Goal: Task Accomplishment & Management: Use online tool/utility

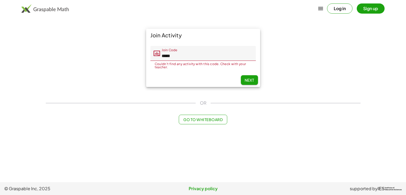
click at [181, 58] on input "*****" at bounding box center [208, 53] width 96 height 15
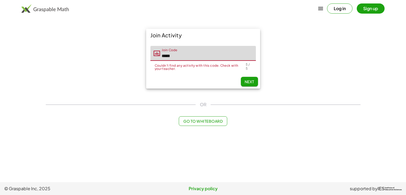
click at [181, 58] on input "*****" at bounding box center [208, 53] width 96 height 15
click at [242, 79] on button "Next" at bounding box center [249, 82] width 17 height 10
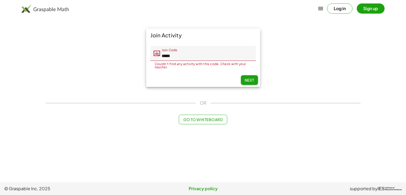
click at [181, 55] on input "*****" at bounding box center [208, 53] width 96 height 15
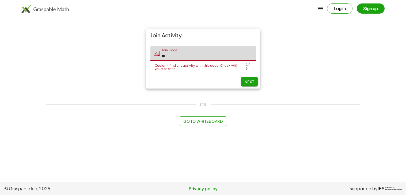
type input "*"
type input "*****"
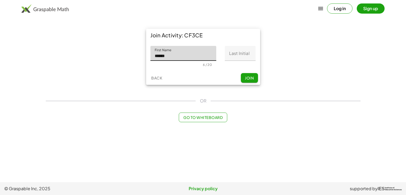
type input "******"
click at [236, 57] on input "Last Initial" at bounding box center [240, 53] width 31 height 15
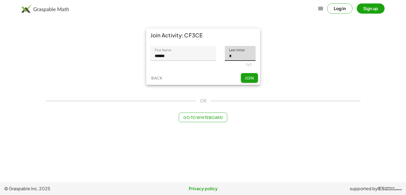
type input "*"
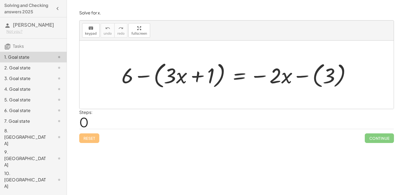
click at [240, 79] on div at bounding box center [238, 75] width 238 height 31
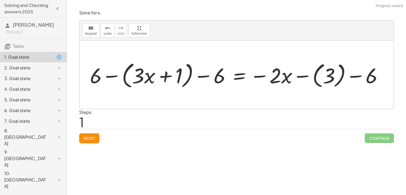
click at [342, 76] on div at bounding box center [238, 75] width 302 height 31
click at [328, 77] on div at bounding box center [227, 75] width 281 height 31
click at [312, 77] on div at bounding box center [210, 75] width 247 height 31
click at [105, 77] on div at bounding box center [210, 75] width 247 height 31
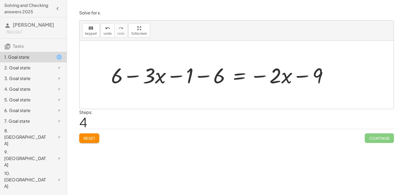
click at [206, 78] on div at bounding box center [221, 75] width 226 height 28
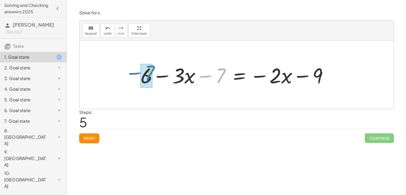
drag, startPoint x: 218, startPoint y: 82, endPoint x: 148, endPoint y: 79, distance: 70.3
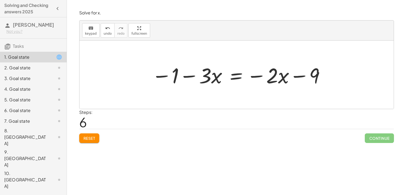
click at [232, 78] on div at bounding box center [238, 75] width 179 height 28
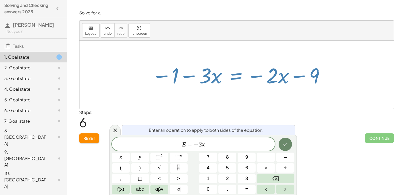
click at [280, 144] on button "Done" at bounding box center [284, 144] width 13 height 13
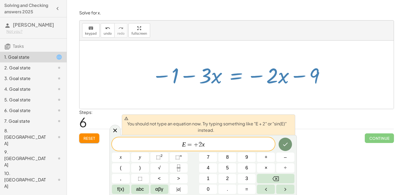
click at [341, 140] on div "Reset Continue" at bounding box center [236, 136] width 314 height 14
click at [237, 69] on div at bounding box center [238, 75] width 179 height 28
click at [237, 75] on div at bounding box center [238, 75] width 179 height 28
click at [114, 129] on icon at bounding box center [115, 131] width 6 height 6
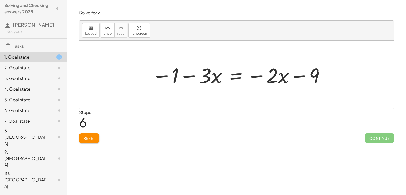
click at [190, 76] on div at bounding box center [238, 75] width 179 height 28
click at [290, 78] on div at bounding box center [238, 75] width 179 height 28
drag, startPoint x: 314, startPoint y: 74, endPoint x: 174, endPoint y: 73, distance: 139.8
click at [174, 73] on div at bounding box center [238, 75] width 179 height 28
drag, startPoint x: 175, startPoint y: 74, endPoint x: 314, endPoint y: 74, distance: 139.6
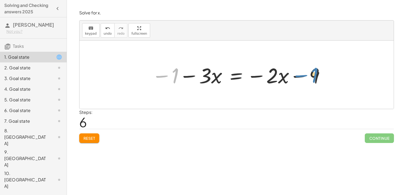
click at [314, 74] on div at bounding box center [238, 75] width 179 height 28
click at [240, 77] on div at bounding box center [238, 75] width 179 height 28
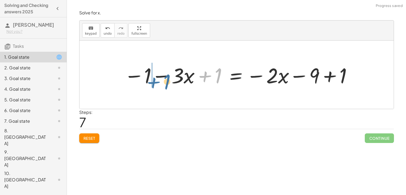
drag, startPoint x: 208, startPoint y: 75, endPoint x: 149, endPoint y: 77, distance: 59.4
click at [149, 77] on div at bounding box center [238, 75] width 234 height 28
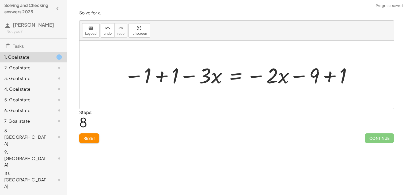
click at [163, 78] on div at bounding box center [238, 75] width 234 height 28
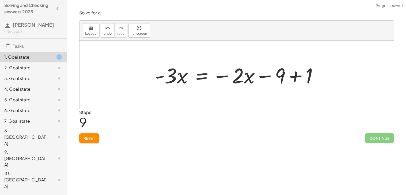
click at [295, 78] on div at bounding box center [238, 75] width 172 height 28
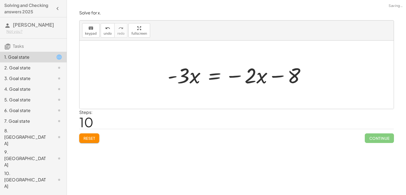
click at [217, 79] on div at bounding box center [239, 75] width 148 height 28
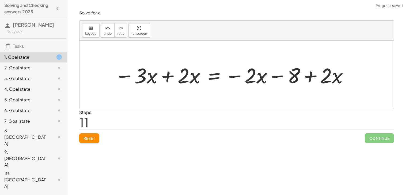
click at [176, 76] on div at bounding box center [232, 75] width 240 height 28
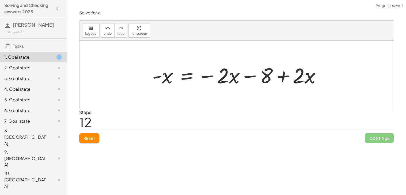
click at [316, 77] on div at bounding box center [238, 75] width 178 height 28
drag, startPoint x: 307, startPoint y: 76, endPoint x: 232, endPoint y: 79, distance: 74.6
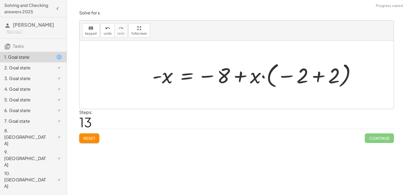
click at [258, 79] on div at bounding box center [255, 75] width 213 height 30
click at [271, 77] on div at bounding box center [255, 75] width 213 height 30
click at [244, 76] on div at bounding box center [255, 75] width 213 height 30
click at [296, 76] on div at bounding box center [255, 75] width 213 height 30
click at [309, 78] on div at bounding box center [255, 75] width 213 height 30
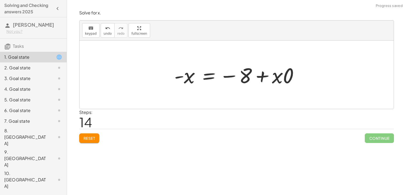
click at [282, 77] on div at bounding box center [238, 75] width 134 height 28
drag, startPoint x: 282, startPoint y: 77, endPoint x: 190, endPoint y: 76, distance: 92.3
click at [190, 76] on div at bounding box center [238, 75] width 134 height 28
drag, startPoint x: 191, startPoint y: 76, endPoint x: 196, endPoint y: 82, distance: 8.0
click at [196, 82] on div at bounding box center [238, 75] width 134 height 28
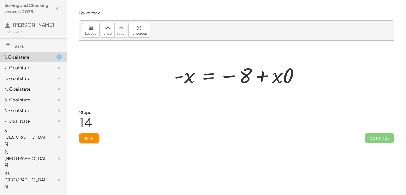
click at [257, 71] on div at bounding box center [238, 75] width 134 height 28
click at [243, 74] on div at bounding box center [238, 75] width 134 height 28
click at [270, 74] on div at bounding box center [238, 75] width 134 height 28
click at [284, 78] on div at bounding box center [238, 75] width 134 height 28
drag, startPoint x: 284, startPoint y: 78, endPoint x: 282, endPoint y: 82, distance: 4.6
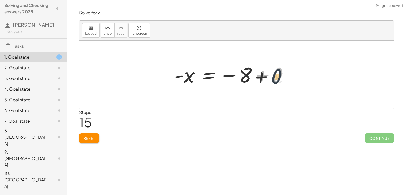
click at [282, 82] on div at bounding box center [232, 75] width 123 height 26
click at [276, 79] on div at bounding box center [233, 75] width 123 height 26
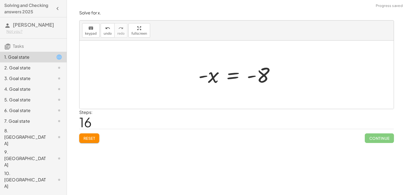
click at [232, 81] on div at bounding box center [238, 75] width 86 height 26
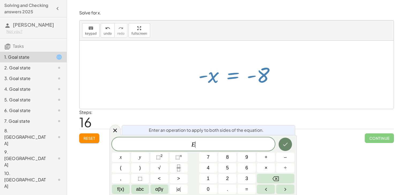
click at [286, 140] on button "Done" at bounding box center [284, 144] width 13 height 13
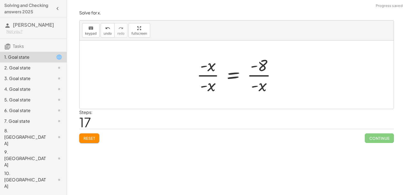
click at [258, 66] on div at bounding box center [238, 74] width 89 height 41
click at [259, 78] on div at bounding box center [238, 74] width 89 height 41
click at [209, 84] on div at bounding box center [238, 74] width 89 height 41
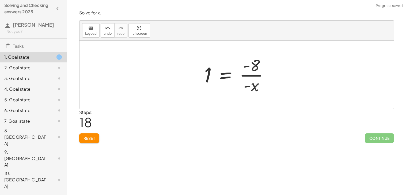
click at [246, 76] on div at bounding box center [238, 74] width 74 height 41
click at [206, 76] on div at bounding box center [238, 74] width 74 height 41
click at [251, 71] on div at bounding box center [238, 74] width 74 height 41
click at [226, 75] on div at bounding box center [238, 74] width 74 height 41
click at [265, 83] on div at bounding box center [238, 74] width 111 height 41
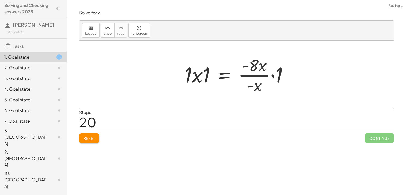
click at [269, 76] on div at bounding box center [238, 74] width 113 height 41
click at [256, 67] on div at bounding box center [238, 74] width 113 height 41
click at [198, 79] on div at bounding box center [238, 74] width 113 height 41
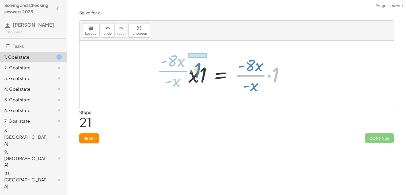
drag, startPoint x: 275, startPoint y: 76, endPoint x: 198, endPoint y: 72, distance: 77.1
click at [198, 72] on div at bounding box center [239, 74] width 106 height 41
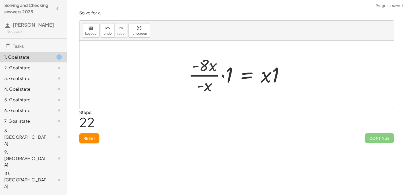
click at [266, 76] on div at bounding box center [239, 74] width 106 height 41
click at [226, 75] on div at bounding box center [239, 74] width 106 height 41
click at [209, 74] on div at bounding box center [244, 74] width 93 height 41
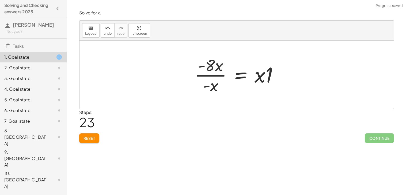
click at [216, 74] on div at bounding box center [238, 74] width 93 height 41
click at [239, 76] on div at bounding box center [238, 74] width 93 height 41
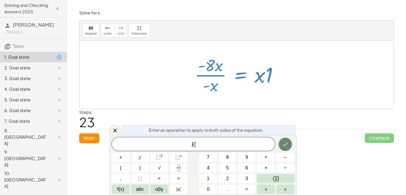
click at [282, 140] on button "Done" at bounding box center [284, 144] width 13 height 13
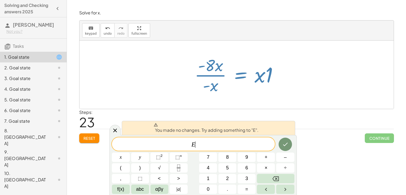
click at [121, 130] on div "Reset Continue" at bounding box center [236, 136] width 314 height 14
click at [118, 129] on icon at bounding box center [115, 131] width 6 height 6
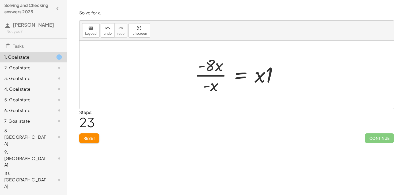
click at [95, 136] on span "Reset" at bounding box center [89, 138] width 12 height 5
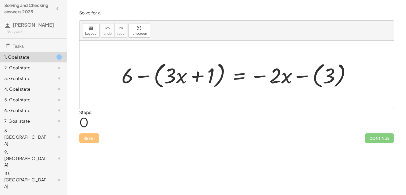
click at [147, 81] on div at bounding box center [238, 75] width 238 height 31
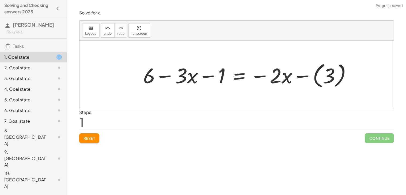
click at [167, 76] on div at bounding box center [248, 75] width 217 height 30
click at [188, 79] on div at bounding box center [248, 75] width 217 height 30
click at [209, 79] on div at bounding box center [248, 75] width 217 height 30
click at [288, 79] on div at bounding box center [248, 75] width 217 height 30
click at [328, 72] on div at bounding box center [248, 75] width 217 height 30
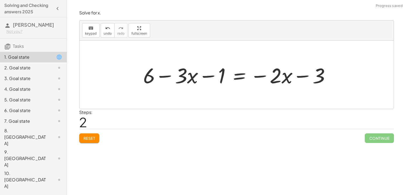
click at [304, 75] on div at bounding box center [238, 75] width 196 height 28
drag, startPoint x: 218, startPoint y: 78, endPoint x: 151, endPoint y: 76, distance: 66.6
click at [151, 76] on div at bounding box center [238, 75] width 196 height 28
click at [157, 76] on div at bounding box center [238, 75] width 196 height 28
click at [158, 77] on div at bounding box center [236, 75] width 314 height 68
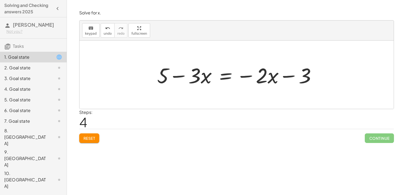
click at [224, 78] on div at bounding box center [238, 75] width 168 height 28
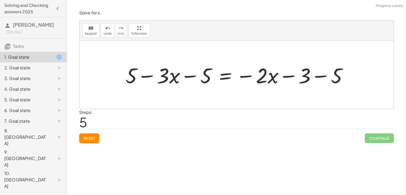
click at [311, 76] on div at bounding box center [238, 75] width 231 height 28
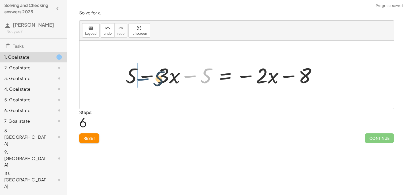
drag, startPoint x: 189, startPoint y: 77, endPoint x: 141, endPoint y: 80, distance: 47.7
click at [141, 80] on div at bounding box center [223, 75] width 201 height 28
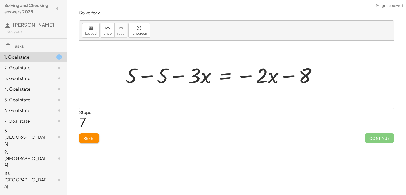
click at [144, 79] on div at bounding box center [223, 75] width 201 height 28
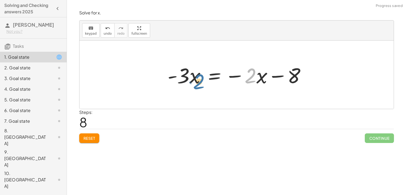
drag, startPoint x: 245, startPoint y: 77, endPoint x: 178, endPoint y: 80, distance: 66.9
click at [178, 80] on div at bounding box center [239, 75] width 148 height 28
click at [214, 77] on div at bounding box center [239, 75] width 148 height 28
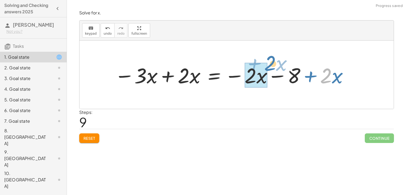
drag, startPoint x: 324, startPoint y: 85, endPoint x: 248, endPoint y: 72, distance: 76.3
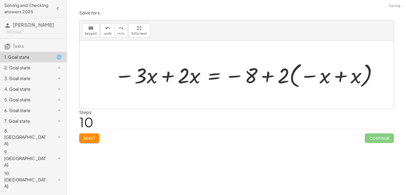
click at [295, 70] on div at bounding box center [246, 75] width 269 height 30
click at [290, 78] on div at bounding box center [246, 75] width 269 height 30
click at [316, 79] on div at bounding box center [246, 75] width 269 height 30
click at [307, 78] on div at bounding box center [246, 75] width 269 height 30
click at [325, 77] on div at bounding box center [246, 75] width 269 height 30
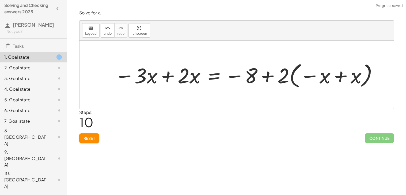
click at [340, 76] on div at bounding box center [246, 75] width 269 height 30
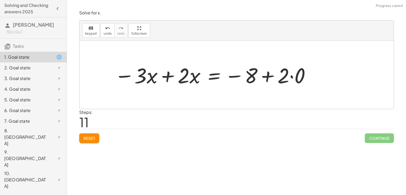
click at [288, 77] on div at bounding box center [213, 75] width 202 height 28
click at [297, 78] on div at bounding box center [213, 75] width 202 height 28
click at [276, 77] on div at bounding box center [204, 75] width 185 height 28
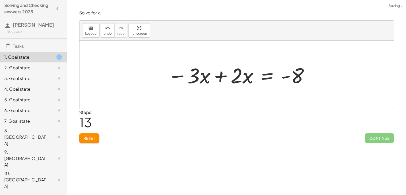
click at [226, 78] on div at bounding box center [239, 75] width 148 height 28
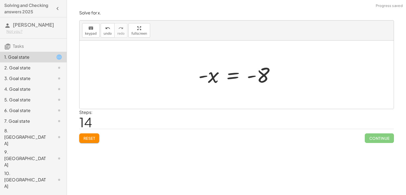
click at [261, 77] on div at bounding box center [238, 75] width 86 height 26
click at [232, 75] on div at bounding box center [238, 75] width 86 height 26
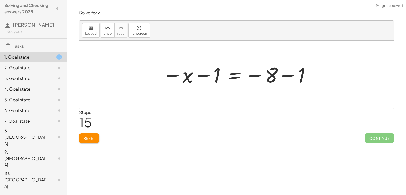
click at [208, 78] on div at bounding box center [237, 75] width 154 height 26
click at [284, 78] on div at bounding box center [238, 75] width 154 height 26
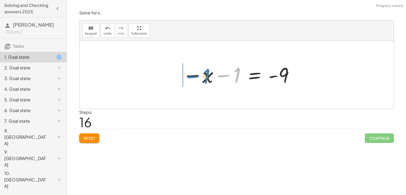
drag, startPoint x: 234, startPoint y: 76, endPoint x: 201, endPoint y: 75, distance: 32.6
click at [201, 75] on div at bounding box center [238, 75] width 117 height 26
click at [227, 75] on div at bounding box center [238, 75] width 117 height 26
click at [216, 76] on div at bounding box center [238, 75] width 117 height 26
click at [237, 75] on div at bounding box center [238, 75] width 117 height 26
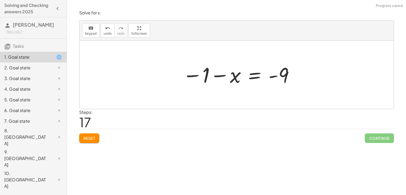
click at [214, 77] on div at bounding box center [238, 75] width 117 height 26
click at [250, 77] on div at bounding box center [238, 75] width 117 height 26
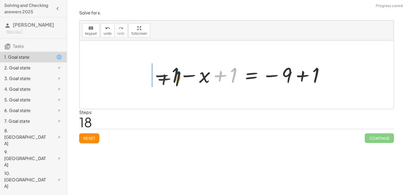
drag, startPoint x: 229, startPoint y: 73, endPoint x: 166, endPoint y: 76, distance: 62.6
click at [166, 76] on div at bounding box center [238, 75] width 179 height 26
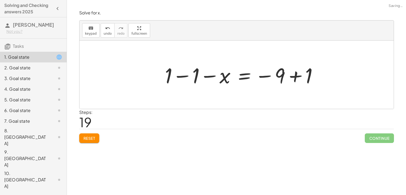
click at [187, 76] on div at bounding box center [243, 75] width 162 height 28
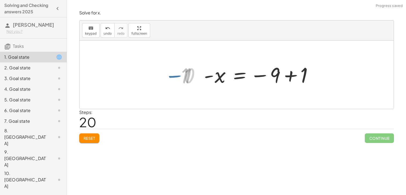
click at [301, 75] on div at bounding box center [260, 75] width 117 height 26
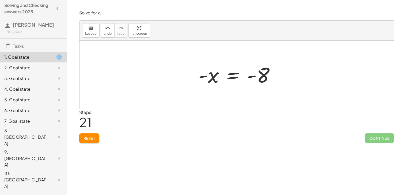
click at [230, 78] on div at bounding box center [238, 75] width 86 height 26
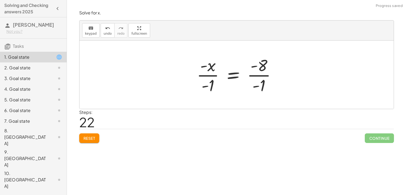
click at [255, 76] on div at bounding box center [238, 74] width 89 height 41
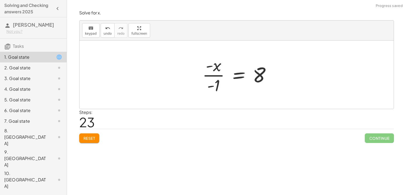
click at [212, 73] on div at bounding box center [238, 74] width 78 height 41
click at [214, 75] on div at bounding box center [238, 74] width 78 height 41
drag, startPoint x: 218, startPoint y: 82, endPoint x: 235, endPoint y: 86, distance: 17.6
click at [235, 86] on div at bounding box center [238, 74] width 78 height 41
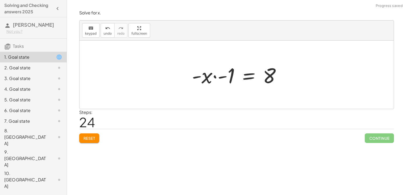
click at [216, 76] on div at bounding box center [238, 75] width 98 height 28
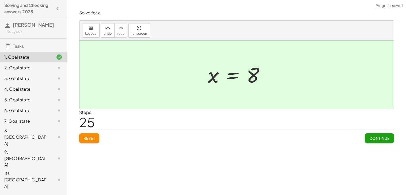
click at [381, 139] on span "Continue" at bounding box center [379, 138] width 20 height 5
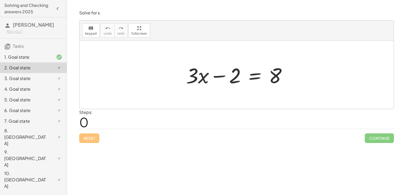
click at [250, 78] on div at bounding box center [238, 75] width 110 height 28
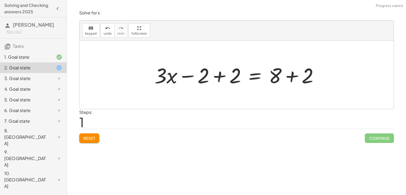
click at [226, 77] on div at bounding box center [239, 75] width 174 height 28
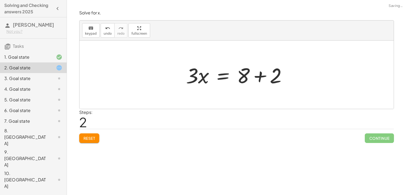
click at [259, 79] on div at bounding box center [238, 75] width 110 height 28
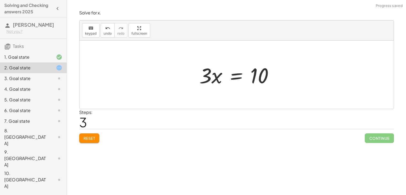
click at [234, 79] on div at bounding box center [239, 75] width 84 height 28
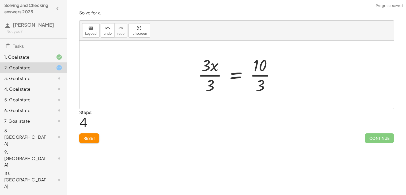
click at [264, 72] on div at bounding box center [238, 74] width 87 height 41
click at [256, 76] on div at bounding box center [238, 74] width 87 height 41
click at [217, 75] on div at bounding box center [238, 74] width 87 height 41
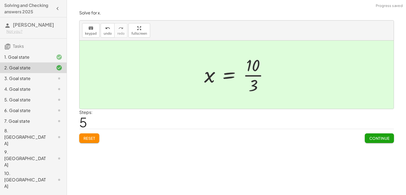
click at [372, 140] on span "Continue" at bounding box center [379, 138] width 20 height 5
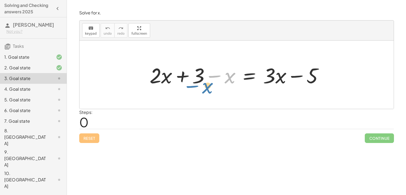
drag, startPoint x: 222, startPoint y: 79, endPoint x: 216, endPoint y: 85, distance: 8.7
click at [216, 85] on div at bounding box center [238, 75] width 183 height 28
drag, startPoint x: 225, startPoint y: 79, endPoint x: 171, endPoint y: 79, distance: 54.0
click at [171, 79] on div at bounding box center [238, 75] width 183 height 28
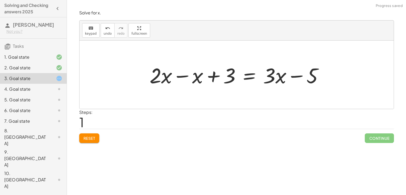
click at [180, 75] on div at bounding box center [238, 75] width 183 height 28
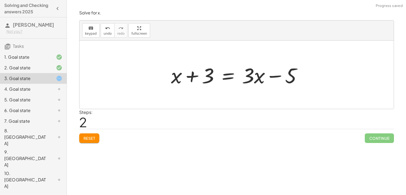
click at [228, 77] on div at bounding box center [238, 75] width 140 height 28
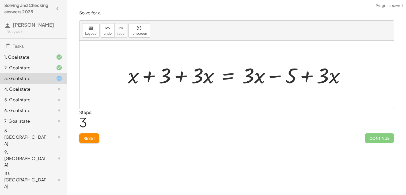
click at [195, 74] on div at bounding box center [238, 75] width 227 height 28
click at [172, 73] on div at bounding box center [238, 75] width 227 height 28
drag, startPoint x: 197, startPoint y: 80, endPoint x: 139, endPoint y: 81, distance: 58.0
click at [139, 81] on div at bounding box center [238, 75] width 227 height 28
click at [160, 75] on div at bounding box center [238, 75] width 227 height 28
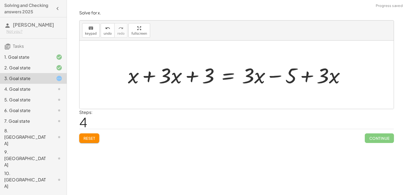
click at [149, 75] on div at bounding box center [238, 75] width 227 height 28
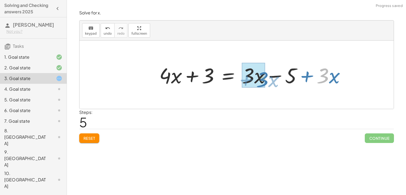
drag, startPoint x: 318, startPoint y: 79, endPoint x: 258, endPoint y: 82, distance: 60.7
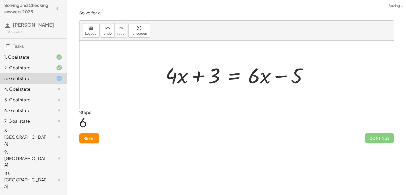
click at [234, 78] on div at bounding box center [239, 75] width 152 height 28
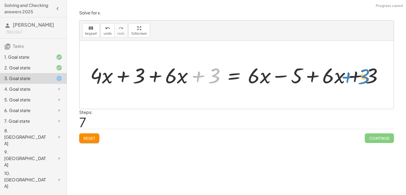
drag, startPoint x: 194, startPoint y: 75, endPoint x: 344, endPoint y: 75, distance: 150.0
click at [344, 75] on div at bounding box center [238, 75] width 302 height 28
click at [340, 76] on div at bounding box center [238, 75] width 302 height 28
click at [358, 74] on div at bounding box center [238, 75] width 302 height 28
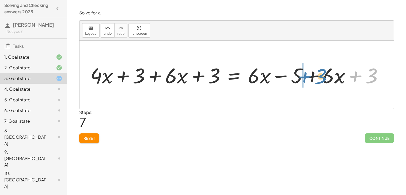
drag, startPoint x: 356, startPoint y: 74, endPoint x: 300, endPoint y: 74, distance: 56.1
click at [300, 74] on div at bounding box center [238, 75] width 302 height 28
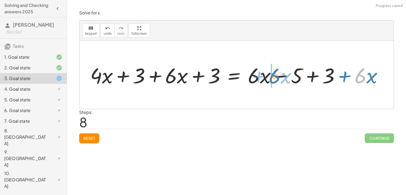
drag, startPoint x: 359, startPoint y: 78, endPoint x: 271, endPoint y: 78, distance: 87.7
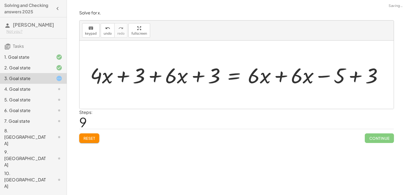
click at [281, 76] on div at bounding box center [238, 75] width 302 height 28
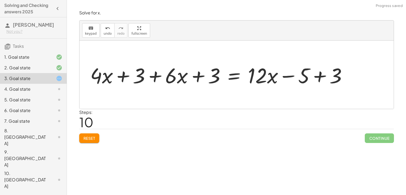
click at [322, 75] on div at bounding box center [220, 75] width 266 height 28
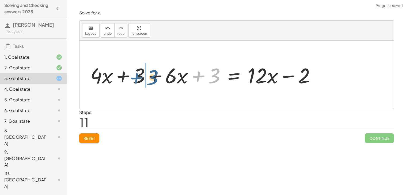
drag, startPoint x: 194, startPoint y: 79, endPoint x: 132, endPoint y: 79, distance: 61.8
click at [132, 79] on div at bounding box center [204, 75] width 234 height 28
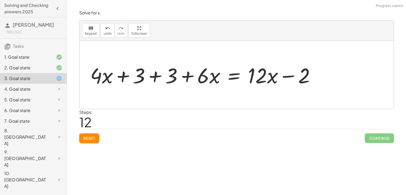
click at [144, 74] on div at bounding box center [204, 75] width 234 height 28
click at [159, 77] on div at bounding box center [204, 75] width 234 height 28
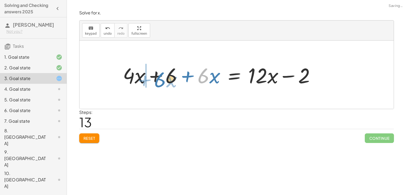
drag, startPoint x: 205, startPoint y: 76, endPoint x: 132, endPoint y: 76, distance: 73.3
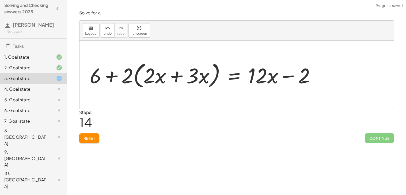
click at [128, 76] on div at bounding box center [204, 75] width 235 height 31
click at [148, 78] on div at bounding box center [204, 75] width 235 height 31
click at [166, 77] on div at bounding box center [204, 75] width 235 height 31
click at [176, 76] on div at bounding box center [204, 75] width 235 height 31
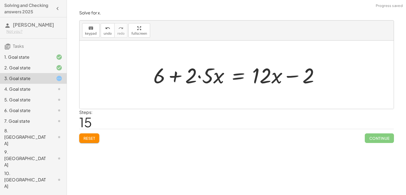
click at [204, 79] on div at bounding box center [238, 75] width 175 height 28
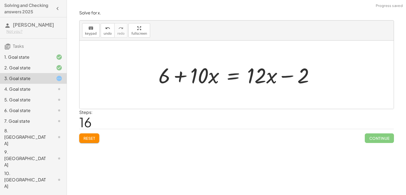
click at [229, 78] on div at bounding box center [238, 75] width 165 height 28
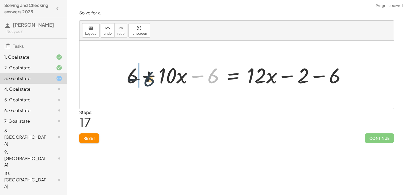
drag, startPoint x: 209, startPoint y: 74, endPoint x: 132, endPoint y: 76, distance: 76.8
click at [132, 76] on div at bounding box center [238, 75] width 229 height 28
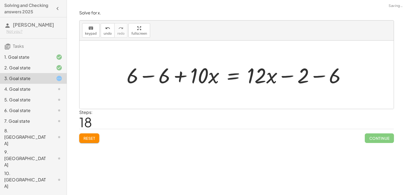
click at [147, 78] on div at bounding box center [238, 75] width 229 height 28
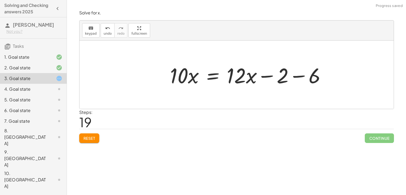
click at [320, 77] on div at bounding box center [249, 75] width 165 height 28
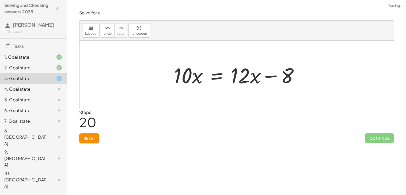
click at [217, 78] on div at bounding box center [238, 75] width 134 height 28
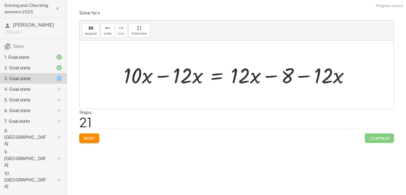
click at [163, 79] on div at bounding box center [238, 75] width 235 height 28
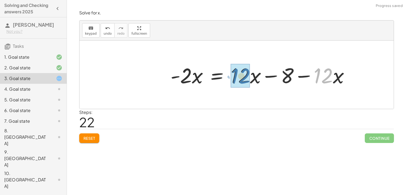
drag, startPoint x: 314, startPoint y: 76, endPoint x: 230, endPoint y: 77, distance: 83.7
click at [230, 77] on div at bounding box center [262, 75] width 188 height 28
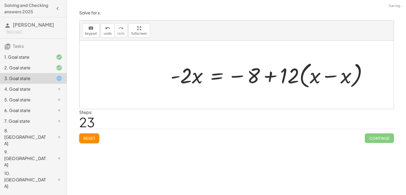
click at [292, 78] on div at bounding box center [271, 75] width 206 height 31
click at [328, 78] on div at bounding box center [271, 75] width 206 height 31
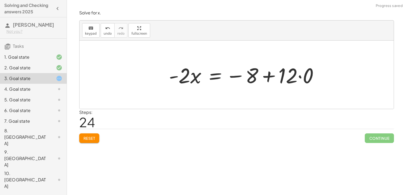
click at [297, 78] on div at bounding box center [245, 75] width 159 height 28
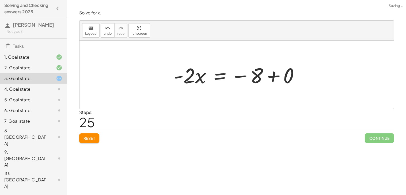
click at [288, 79] on div at bounding box center [238, 75] width 135 height 28
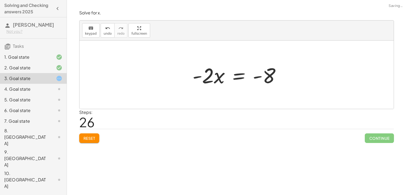
click at [238, 79] on div at bounding box center [239, 75] width 98 height 28
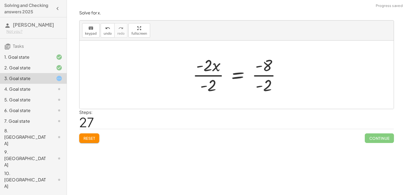
click at [263, 75] on div at bounding box center [239, 74] width 98 height 41
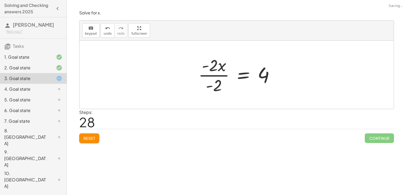
click at [211, 74] on div at bounding box center [238, 74] width 86 height 41
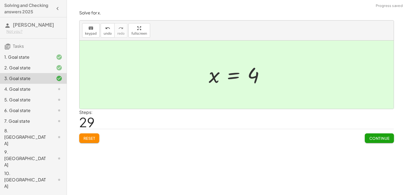
click at [377, 138] on span "Continue" at bounding box center [379, 138] width 20 height 5
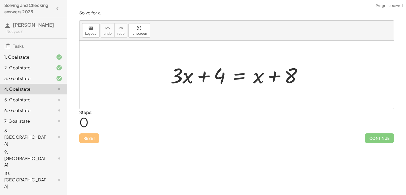
click at [238, 76] on div at bounding box center [238, 75] width 141 height 28
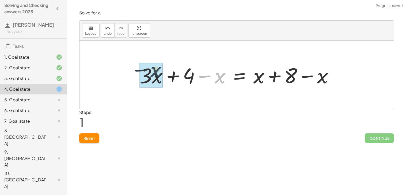
drag, startPoint x: 218, startPoint y: 77, endPoint x: 150, endPoint y: 72, distance: 68.1
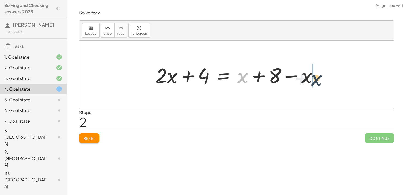
drag, startPoint x: 244, startPoint y: 77, endPoint x: 319, endPoint y: 78, distance: 75.7
click at [319, 78] on div at bounding box center [238, 75] width 172 height 28
click at [283, 79] on div at bounding box center [238, 75] width 172 height 28
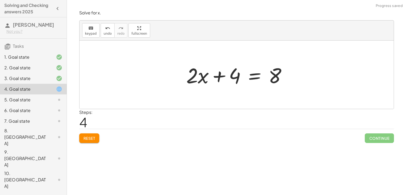
click at [251, 78] on div at bounding box center [238, 75] width 110 height 28
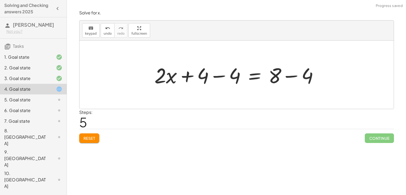
click at [221, 76] on div at bounding box center [238, 75] width 173 height 28
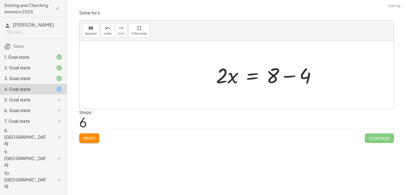
click at [290, 76] on div at bounding box center [268, 75] width 110 height 28
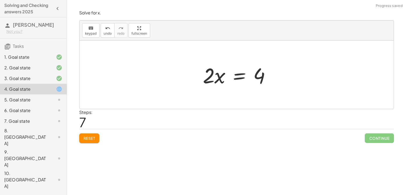
click at [235, 78] on div at bounding box center [238, 75] width 77 height 28
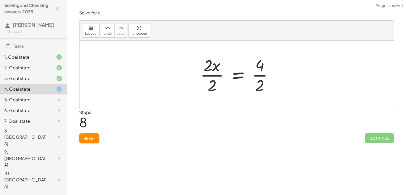
click at [206, 77] on div at bounding box center [238, 74] width 82 height 41
click at [260, 74] on div at bounding box center [244, 74] width 69 height 41
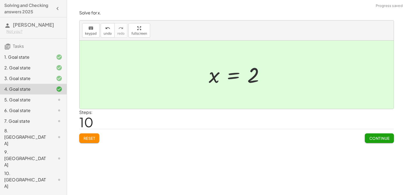
click at [375, 140] on span "Continue" at bounding box center [379, 138] width 20 height 5
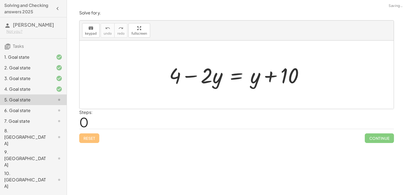
click at [235, 78] on div at bounding box center [238, 75] width 144 height 28
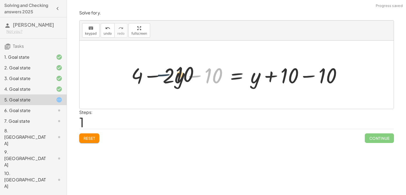
drag, startPoint x: 204, startPoint y: 79, endPoint x: 151, endPoint y: 78, distance: 52.4
click at [151, 78] on div at bounding box center [238, 75] width 220 height 28
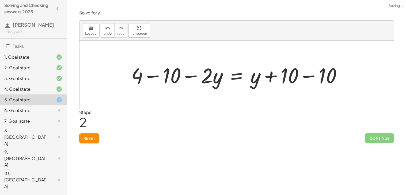
click at [155, 73] on div at bounding box center [238, 75] width 220 height 28
click at [310, 74] on div at bounding box center [245, 75] width 199 height 28
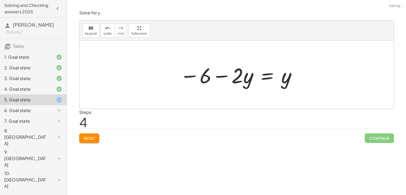
click at [268, 76] on div at bounding box center [238, 75] width 122 height 28
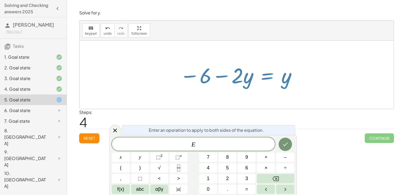
click at [226, 84] on div at bounding box center [238, 75] width 122 height 28
click at [112, 128] on icon at bounding box center [115, 131] width 6 height 6
click at [115, 129] on div "Steps: 4" at bounding box center [236, 119] width 314 height 20
click at [114, 130] on div "Reset Continue" at bounding box center [236, 136] width 314 height 14
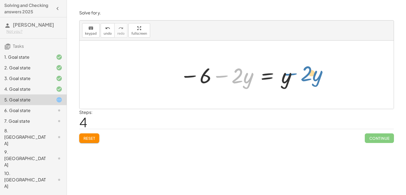
drag, startPoint x: 215, startPoint y: 75, endPoint x: 292, endPoint y: 73, distance: 76.5
click at [292, 73] on div at bounding box center [238, 75] width 122 height 28
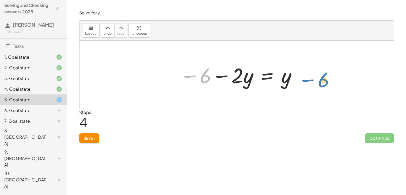
drag, startPoint x: 203, startPoint y: 74, endPoint x: 325, endPoint y: 79, distance: 122.3
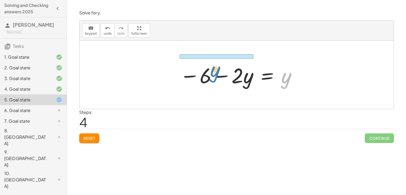
drag, startPoint x: 287, startPoint y: 79, endPoint x: 215, endPoint y: 67, distance: 73.1
click at [215, 67] on div at bounding box center [238, 75] width 122 height 28
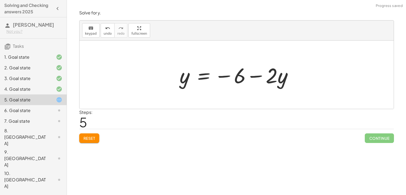
click at [206, 75] on div at bounding box center [238, 75] width 122 height 28
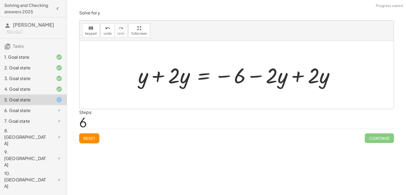
click at [161, 76] on div at bounding box center [238, 75] width 206 height 28
click at [284, 77] on div at bounding box center [253, 75] width 176 height 28
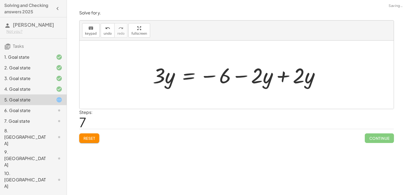
click at [284, 77] on div at bounding box center [238, 75] width 176 height 28
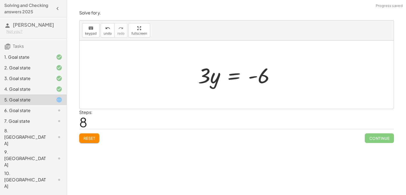
click at [238, 79] on div at bounding box center [238, 75] width 86 height 28
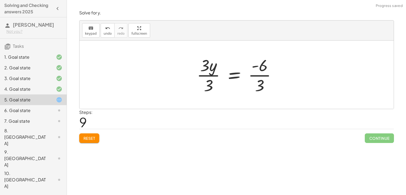
click at [255, 75] on div at bounding box center [238, 74] width 89 height 41
click at [211, 76] on div at bounding box center [238, 74] width 88 height 41
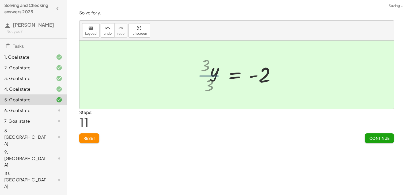
click at [211, 76] on div at bounding box center [245, 75] width 74 height 26
click at [381, 142] on button "Continue" at bounding box center [378, 139] width 29 height 10
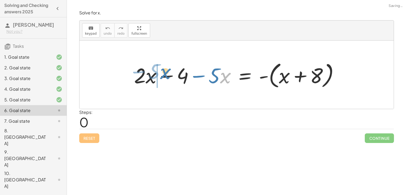
drag, startPoint x: 223, startPoint y: 79, endPoint x: 154, endPoint y: 75, distance: 68.9
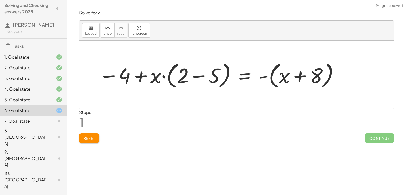
click at [195, 77] on div at bounding box center [219, 75] width 246 height 31
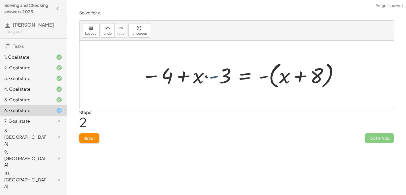
click at [212, 79] on div at bounding box center [239, 75] width 203 height 31
drag, startPoint x: 222, startPoint y: 77, endPoint x: 217, endPoint y: 78, distance: 4.4
click at [217, 78] on div at bounding box center [247, 75] width 188 height 31
drag, startPoint x: 225, startPoint y: 78, endPoint x: 209, endPoint y: 78, distance: 16.3
click at [209, 78] on div at bounding box center [247, 75] width 188 height 31
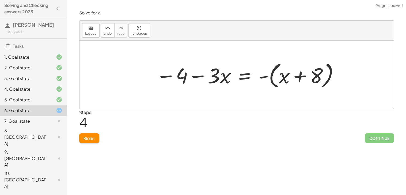
click at [292, 78] on div at bounding box center [247, 75] width 188 height 31
click at [274, 77] on div at bounding box center [247, 75] width 188 height 31
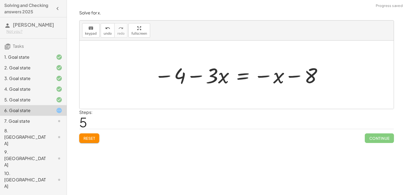
click at [240, 77] on div at bounding box center [238, 75] width 174 height 28
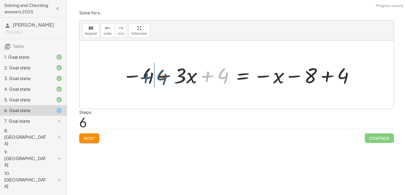
drag, startPoint x: 208, startPoint y: 77, endPoint x: 141, endPoint y: 78, distance: 66.6
click at [141, 78] on div at bounding box center [238, 75] width 237 height 28
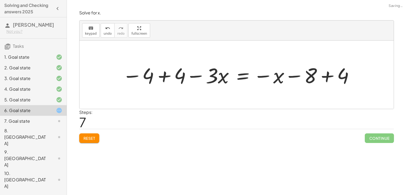
click at [165, 72] on div at bounding box center [238, 75] width 237 height 28
click at [332, 78] on div at bounding box center [276, 75] width 167 height 28
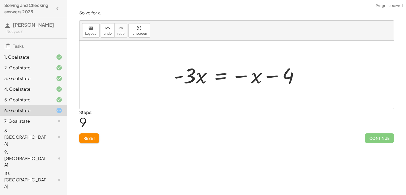
click at [220, 76] on div at bounding box center [238, 75] width 135 height 28
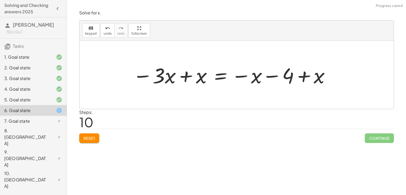
click at [179, 74] on div at bounding box center [231, 75] width 203 height 28
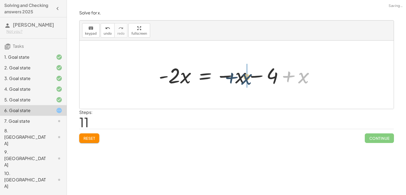
drag, startPoint x: 310, startPoint y: 77, endPoint x: 252, endPoint y: 79, distance: 58.3
click at [252, 79] on div at bounding box center [238, 75] width 165 height 28
click at [258, 78] on div at bounding box center [238, 75] width 165 height 28
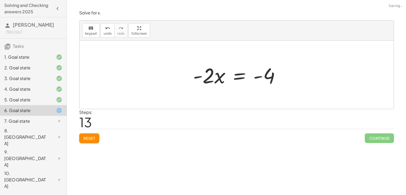
click at [237, 78] on div at bounding box center [238, 75] width 97 height 28
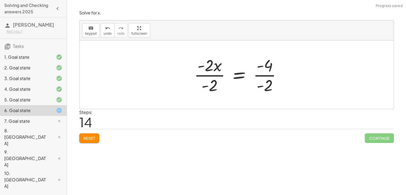
click at [263, 74] on div at bounding box center [239, 74] width 97 height 41
click at [204, 76] on div at bounding box center [233, 74] width 86 height 41
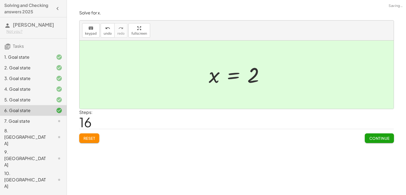
click at [376, 142] on button "Continue" at bounding box center [378, 139] width 29 height 10
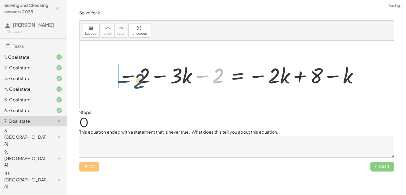
drag, startPoint x: 218, startPoint y: 72, endPoint x: 137, endPoint y: 77, distance: 81.2
click at [137, 77] on div at bounding box center [237, 75] width 245 height 28
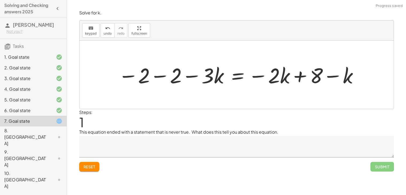
click at [159, 77] on div at bounding box center [237, 75] width 245 height 28
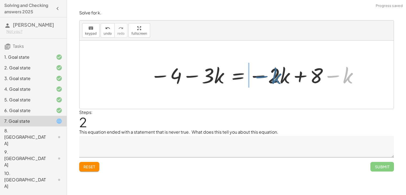
drag, startPoint x: 345, startPoint y: 76, endPoint x: 258, endPoint y: 77, distance: 86.6
click at [258, 77] on div at bounding box center [254, 75] width 214 height 28
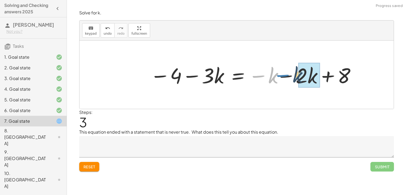
drag, startPoint x: 258, startPoint y: 77, endPoint x: 290, endPoint y: 76, distance: 31.8
click at [290, 76] on div at bounding box center [254, 75] width 214 height 28
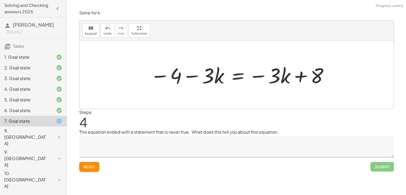
click at [237, 75] on div at bounding box center [239, 75] width 184 height 28
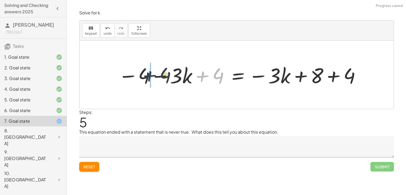
drag, startPoint x: 211, startPoint y: 71, endPoint x: 144, endPoint y: 69, distance: 67.1
click at [144, 69] on div at bounding box center [239, 75] width 248 height 28
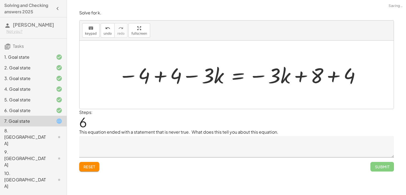
click at [157, 75] on div at bounding box center [239, 75] width 248 height 28
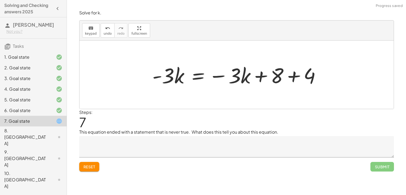
click at [279, 71] on div at bounding box center [238, 75] width 178 height 28
click at [285, 75] on div at bounding box center [238, 75] width 178 height 28
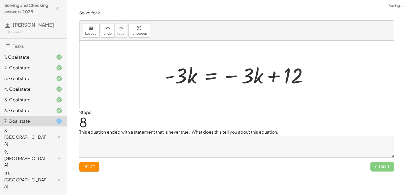
click at [211, 76] on div at bounding box center [238, 75] width 152 height 28
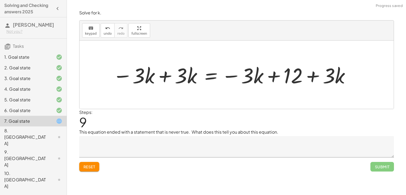
click at [162, 76] on div at bounding box center [231, 75] width 243 height 28
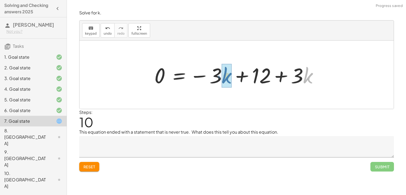
drag, startPoint x: 323, startPoint y: 75, endPoint x: 242, endPoint y: 76, distance: 80.7
click at [242, 76] on div at bounding box center [238, 75] width 173 height 28
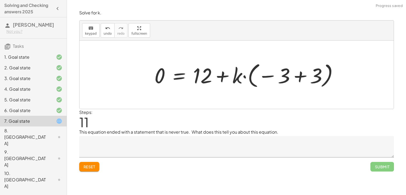
click at [276, 77] on div at bounding box center [248, 75] width 193 height 30
click at [261, 77] on div at bounding box center [248, 75] width 193 height 30
click at [317, 77] on div at bounding box center [248, 75] width 193 height 30
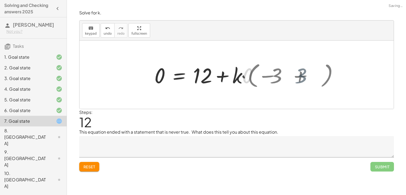
click at [294, 77] on div at bounding box center [236, 75] width 314 height 68
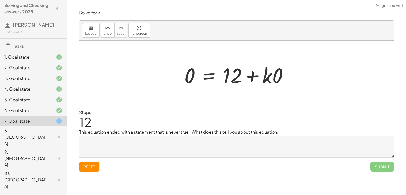
click at [270, 78] on div at bounding box center [238, 75] width 113 height 28
click at [270, 79] on div at bounding box center [238, 75] width 113 height 28
click at [261, 76] on div at bounding box center [238, 75] width 113 height 28
drag, startPoint x: 273, startPoint y: 78, endPoint x: 265, endPoint y: 75, distance: 8.9
click at [264, 76] on div at bounding box center [238, 75] width 113 height 28
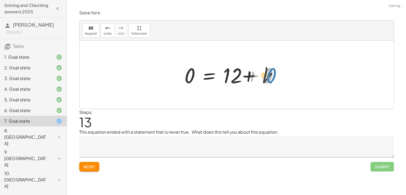
click at [264, 75] on div at bounding box center [233, 75] width 103 height 28
click at [265, 75] on div at bounding box center [234, 75] width 103 height 28
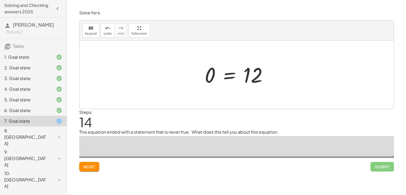
click at [229, 145] on textarea at bounding box center [236, 146] width 314 height 21
type textarea "*"
click at [102, 143] on textarea "**********" at bounding box center [236, 146] width 314 height 21
click at [393, 166] on div "**********" at bounding box center [236, 91] width 321 height 168
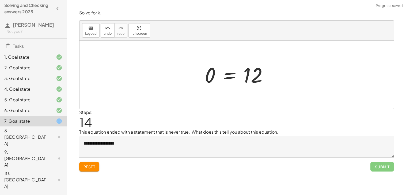
click at [279, 153] on textarea "**********" at bounding box center [236, 146] width 314 height 21
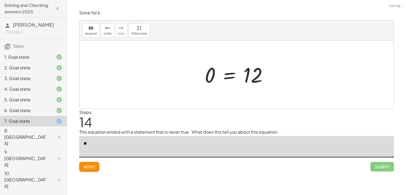
type textarea "*"
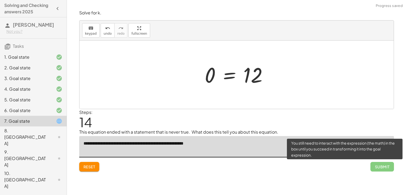
click at [376, 170] on span "Submit" at bounding box center [381, 167] width 23 height 10
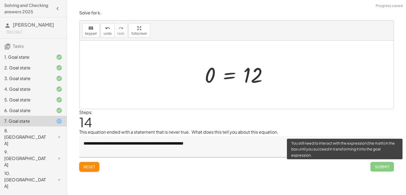
click at [317, 149] on textarea "**********" at bounding box center [236, 146] width 314 height 21
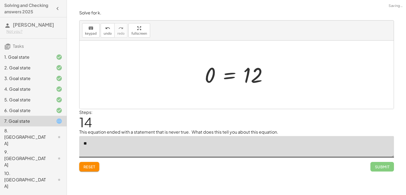
type textarea "*"
click at [22, 134] on div "8. [GEOGRAPHIC_DATA]" at bounding box center [25, 137] width 43 height 19
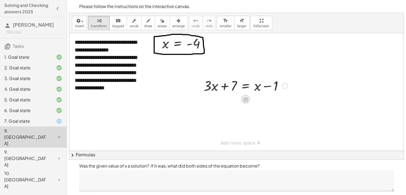
click at [246, 98] on icon at bounding box center [245, 99] width 5 height 5
click at [234, 97] on span "−" at bounding box center [234, 100] width 3 height 8
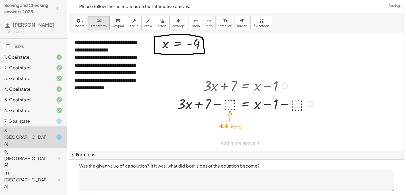
click at [228, 104] on div at bounding box center [245, 104] width 141 height 18
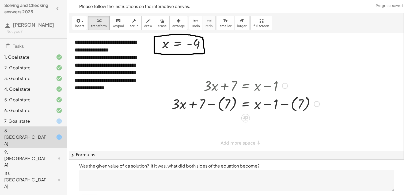
click at [213, 107] on div at bounding box center [245, 104] width 153 height 20
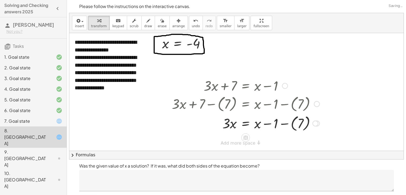
click at [289, 125] on div at bounding box center [245, 124] width 153 height 20
click at [286, 126] on div at bounding box center [245, 123] width 153 height 18
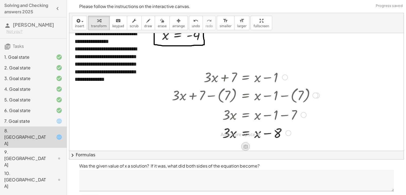
click at [245, 146] on icon at bounding box center [245, 147] width 5 height 5
click at [234, 145] on span "−" at bounding box center [234, 147] width 3 height 8
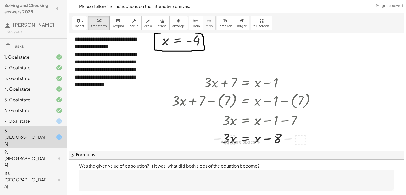
scroll to position [3, 0]
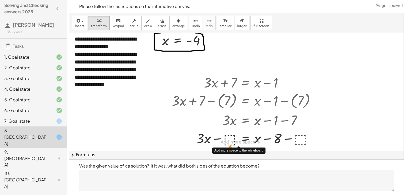
click at [226, 142] on div "**********" at bounding box center [236, 90] width 334 height 120
click at [226, 142] on div at bounding box center [245, 138] width 153 height 18
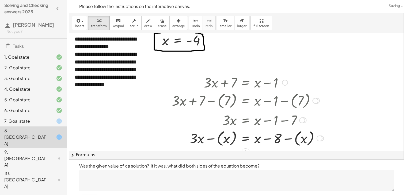
click at [215, 139] on div at bounding box center [247, 139] width 157 height 20
drag, startPoint x: 301, startPoint y: 141, endPoint x: 252, endPoint y: 141, distance: 49.2
click at [252, 141] on div at bounding box center [247, 139] width 157 height 20
click at [289, 139] on div at bounding box center [247, 139] width 157 height 20
drag, startPoint x: 292, startPoint y: 141, endPoint x: 260, endPoint y: 141, distance: 32.4
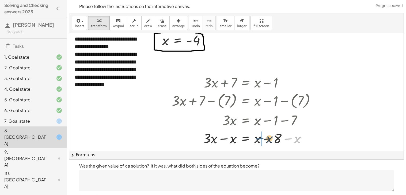
click at [260, 141] on div at bounding box center [245, 138] width 153 height 18
click at [263, 140] on div at bounding box center [245, 138] width 153 height 18
click at [226, 139] on div at bounding box center [245, 138] width 153 height 18
click at [245, 139] on div at bounding box center [245, 138] width 153 height 18
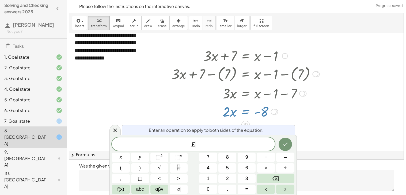
scroll to position [30, 0]
click at [247, 124] on icon at bounding box center [245, 125] width 5 height 5
click at [256, 123] on span "÷" at bounding box center [256, 126] width 3 height 8
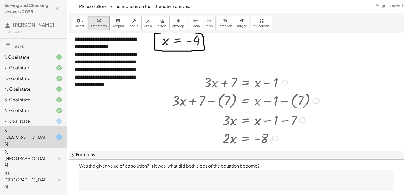
scroll to position [117, 0]
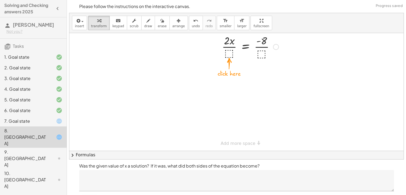
click at [229, 54] on div at bounding box center [245, 46] width 153 height 27
click at [266, 46] on div at bounding box center [245, 47] width 153 height 28
click at [265, 53] on div at bounding box center [245, 47] width 153 height 28
click at [225, 53] on div at bounding box center [248, 47] width 158 height 28
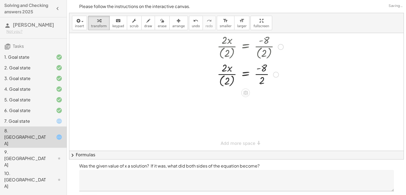
click at [226, 81] on div at bounding box center [245, 74] width 153 height 28
click at [260, 76] on div at bounding box center [245, 74] width 153 height 27
click at [0, 0] on div at bounding box center [0, 0] width 0 height 0
click at [228, 100] on div at bounding box center [245, 101] width 153 height 27
click at [274, 103] on div at bounding box center [273, 102] width 6 height 6
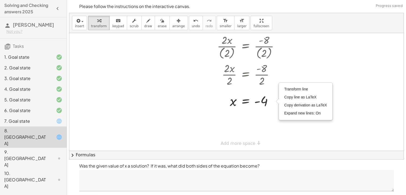
click at [273, 118] on div at bounding box center [236, 34] width 334 height 236
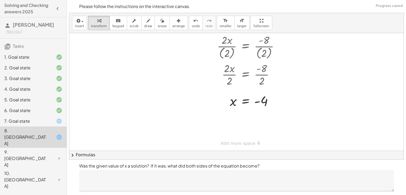
scroll to position [14, 0]
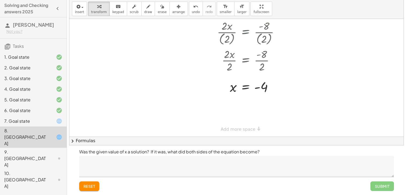
click at [171, 164] on textarea at bounding box center [236, 166] width 314 height 21
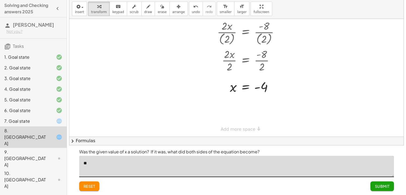
type textarea "*"
type textarea "*******"
click at [391, 178] on div "Was the given value of x a solution? If it was, what did both sides of the equa…" at bounding box center [236, 171] width 321 height 50
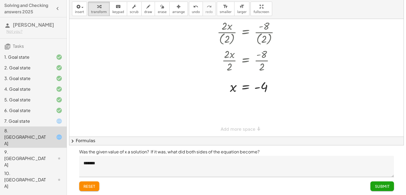
click at [383, 184] on button "Submit" at bounding box center [381, 187] width 23 height 10
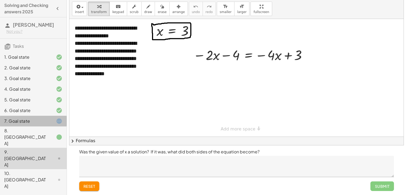
click at [58, 148] on div "7. Goal state" at bounding box center [33, 158] width 67 height 21
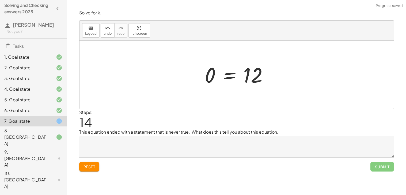
click at [134, 152] on textarea at bounding box center [236, 146] width 314 height 21
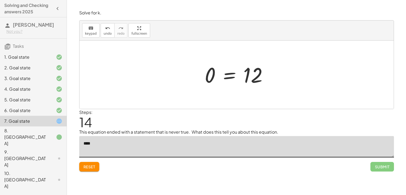
click at [134, 152] on textarea "***" at bounding box center [236, 146] width 314 height 21
type textarea "*"
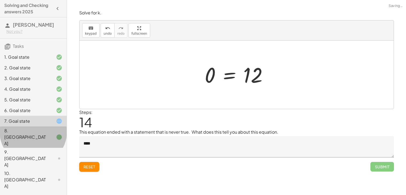
click at [53, 134] on div at bounding box center [54, 137] width 15 height 6
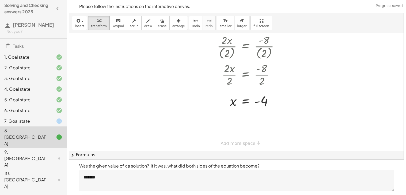
click at [36, 120] on div "7. Goal state" at bounding box center [25, 121] width 43 height 6
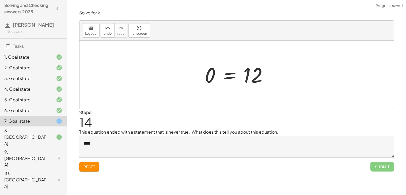
click at [121, 145] on textarea "****" at bounding box center [236, 146] width 314 height 21
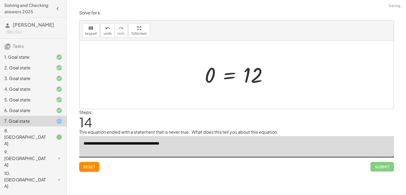
click at [159, 146] on textarea "**********" at bounding box center [236, 146] width 314 height 21
click at [229, 147] on textarea "**********" at bounding box center [236, 146] width 314 height 21
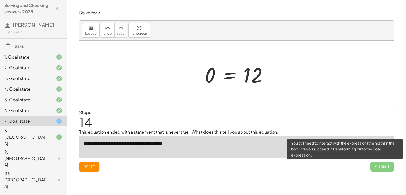
click at [385, 167] on span "Submit" at bounding box center [381, 167] width 23 height 10
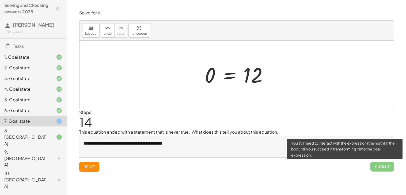
click at [385, 167] on span "Submit" at bounding box center [381, 167] width 23 height 10
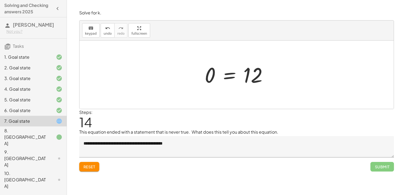
click at [232, 74] on div at bounding box center [238, 75] width 72 height 26
click at [255, 84] on div at bounding box center [238, 74] width 79 height 41
click at [255, 73] on div at bounding box center [238, 74] width 79 height 41
click at [255, 74] on div at bounding box center [238, 74] width 79 height 41
click at [210, 75] on div at bounding box center [238, 74] width 79 height 41
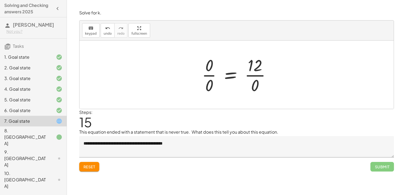
click at [231, 77] on div at bounding box center [238, 74] width 79 height 41
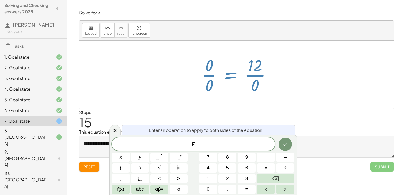
click at [290, 72] on div at bounding box center [236, 75] width 314 height 68
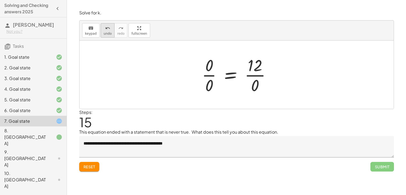
click at [103, 28] on div "undo" at bounding box center [107, 28] width 8 height 6
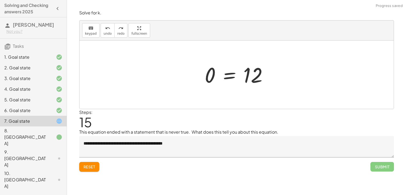
click at [231, 74] on div at bounding box center [238, 75] width 72 height 26
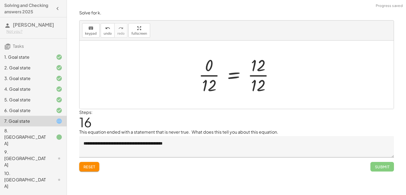
click at [261, 72] on div at bounding box center [238, 74] width 85 height 41
click at [210, 77] on div at bounding box center [232, 74] width 71 height 41
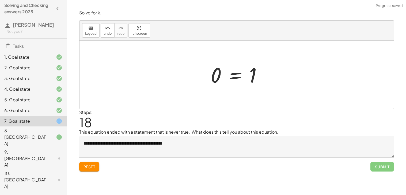
click at [234, 76] on div at bounding box center [238, 75] width 60 height 26
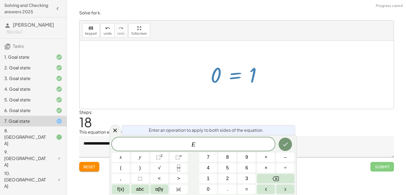
click at [232, 84] on div at bounding box center [238, 75] width 60 height 26
click at [112, 131] on icon at bounding box center [115, 131] width 6 height 6
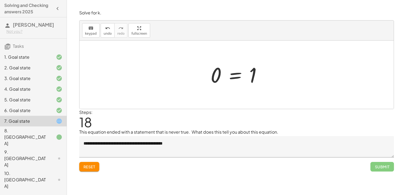
click at [233, 82] on div at bounding box center [238, 75] width 60 height 26
click at [250, 80] on div at bounding box center [240, 74] width 72 height 41
click at [257, 80] on div at bounding box center [238, 74] width 72 height 41
click at [110, 26] on button "undo undo" at bounding box center [108, 30] width 14 height 14
click at [251, 155] on textarea "**********" at bounding box center [236, 146] width 314 height 21
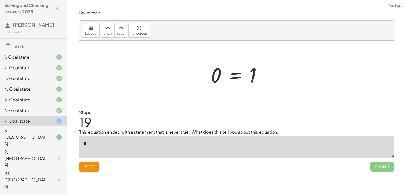
type textarea "*"
click at [104, 35] on span "undo" at bounding box center [107, 34] width 8 height 4
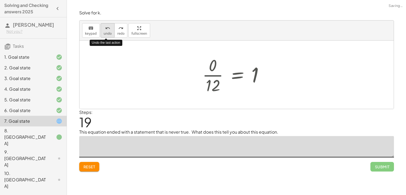
click at [104, 35] on span "undo" at bounding box center [107, 34] width 8 height 4
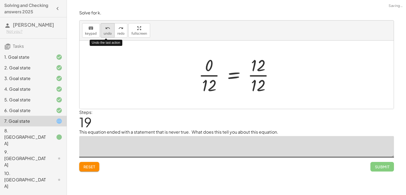
click at [104, 35] on span "undo" at bounding box center [107, 34] width 8 height 4
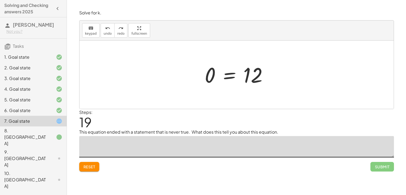
click at [58, 156] on icon at bounding box center [59, 159] width 6 height 6
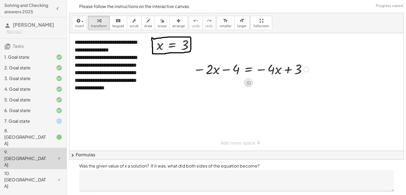
click at [247, 81] on icon at bounding box center [248, 83] width 5 height 5
click at [229, 84] on div "+" at bounding box center [226, 83] width 9 height 9
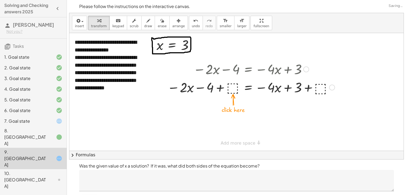
click at [231, 89] on div at bounding box center [250, 87] width 173 height 18
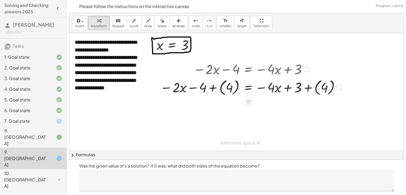
click at [219, 88] on div at bounding box center [250, 88] width 187 height 20
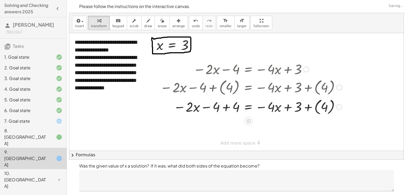
click at [321, 108] on div at bounding box center [250, 107] width 187 height 20
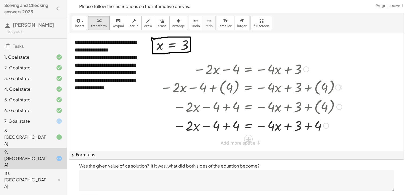
click at [307, 123] on div at bounding box center [250, 126] width 187 height 18
click at [226, 127] on div at bounding box center [250, 126] width 187 height 18
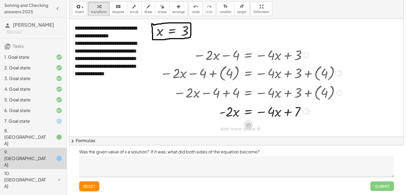
click at [247, 124] on icon at bounding box center [248, 125] width 5 height 5
click at [226, 124] on span "+" at bounding box center [226, 126] width 3 height 8
click at [226, 124] on div at bounding box center [236, 78] width 334 height 118
click at [229, 116] on div at bounding box center [250, 111] width 187 height 18
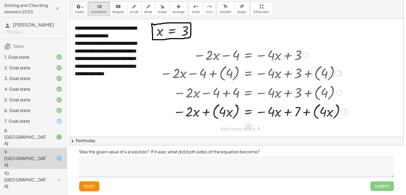
click at [227, 112] on div at bounding box center [253, 111] width 192 height 20
click at [324, 113] on div at bounding box center [253, 111] width 192 height 20
click at [308, 114] on div at bounding box center [253, 111] width 192 height 20
click at [206, 113] on div at bounding box center [250, 111] width 187 height 20
click at [217, 112] on div at bounding box center [250, 111] width 187 height 18
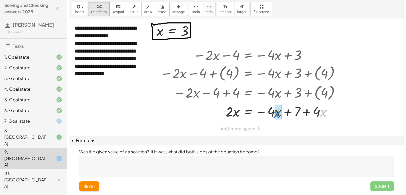
drag, startPoint x: 321, startPoint y: 110, endPoint x: 274, endPoint y: 111, distance: 47.1
click at [293, 111] on div at bounding box center [253, 112] width 193 height 20
click at [303, 113] on div at bounding box center [253, 112] width 193 height 20
click at [315, 113] on div at bounding box center [253, 112] width 193 height 20
click at [279, 113] on div at bounding box center [250, 111] width 187 height 18
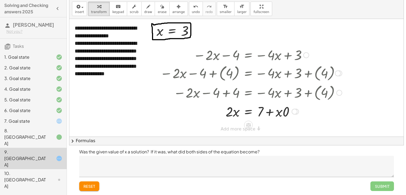
click at [281, 114] on div at bounding box center [250, 111] width 187 height 18
click at [278, 113] on div at bounding box center [250, 111] width 187 height 18
drag, startPoint x: 285, startPoint y: 113, endPoint x: 274, endPoint y: 113, distance: 11.5
click at [274, 113] on div at bounding box center [250, 111] width 187 height 18
click at [282, 112] on div at bounding box center [250, 111] width 187 height 18
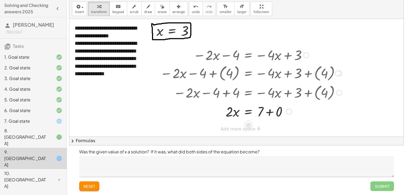
click at [275, 113] on div at bounding box center [250, 111] width 187 height 18
click at [251, 113] on div at bounding box center [250, 111] width 187 height 18
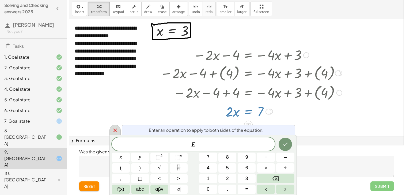
click at [115, 130] on icon at bounding box center [115, 131] width 4 height 4
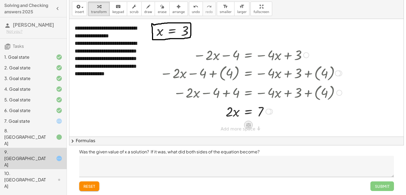
click at [248, 125] on icon at bounding box center [248, 125] width 5 height 5
click at [258, 125] on span "÷" at bounding box center [258, 126] width 3 height 8
click at [239, 117] on div at bounding box center [250, 111] width 187 height 27
click at [265, 117] on div at bounding box center [250, 112] width 187 height 28
click at [230, 115] on div at bounding box center [250, 112] width 187 height 28
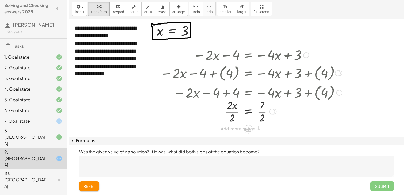
click at [233, 115] on div at bounding box center [250, 111] width 187 height 27
click at [259, 116] on div at bounding box center [250, 111] width 187 height 27
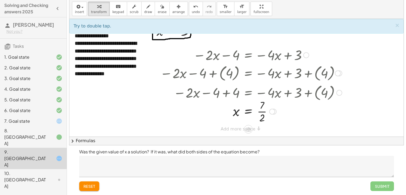
click at [260, 113] on div at bounding box center [250, 111] width 187 height 27
click at [261, 114] on div at bounding box center [250, 111] width 187 height 27
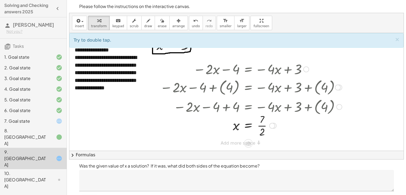
click at [158, 109] on div at bounding box center [156, 100] width 8 height 82
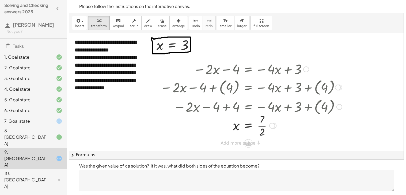
click at [158, 109] on div at bounding box center [156, 100] width 8 height 82
click at [165, 178] on textarea at bounding box center [236, 180] width 314 height 21
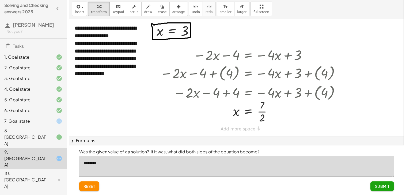
type textarea "*******"
click at [381, 182] on button "Submit" at bounding box center [381, 187] width 23 height 10
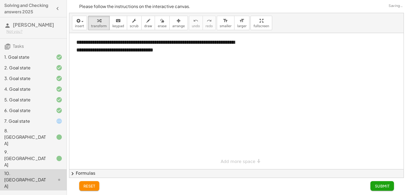
click at [145, 85] on div at bounding box center [236, 101] width 334 height 136
drag, startPoint x: 171, startPoint y: 85, endPoint x: 143, endPoint y: 72, distance: 31.2
click at [143, 72] on div at bounding box center [236, 101] width 334 height 136
click at [240, 161] on div "**********" at bounding box center [236, 101] width 334 height 136
click at [237, 71] on div at bounding box center [236, 169] width 334 height 273
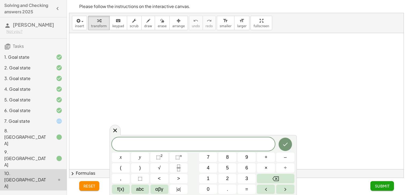
scroll to position [103, 0]
click at [117, 133] on icon at bounding box center [115, 131] width 6 height 6
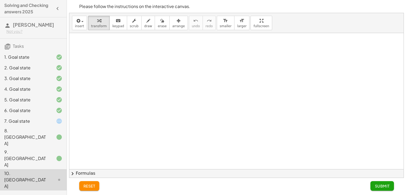
scroll to position [136, 0]
click at [78, 173] on button "chevron_right Formulas" at bounding box center [236, 174] width 334 height 9
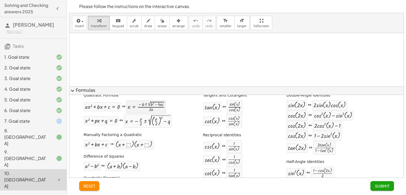
scroll to position [0, 0]
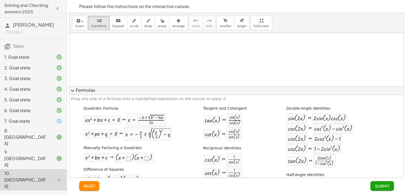
click at [75, 88] on span "expand_more" at bounding box center [72, 91] width 6 height 6
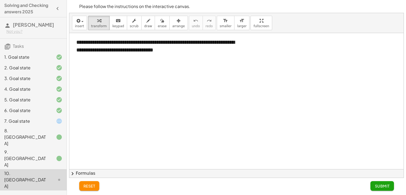
click at [56, 148] on div "7. Goal state" at bounding box center [33, 158] width 67 height 21
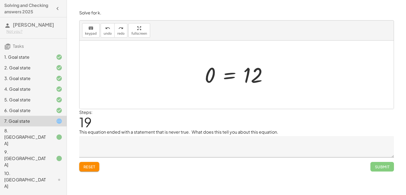
click at [125, 147] on textarea at bounding box center [236, 146] width 314 height 21
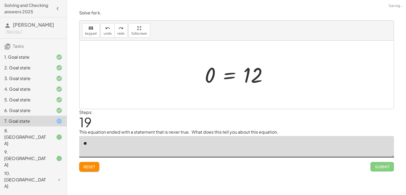
type textarea "*"
click at [61, 134] on icon at bounding box center [59, 137] width 6 height 6
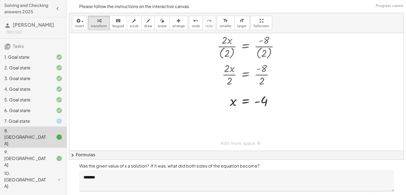
click at [49, 122] on div at bounding box center [54, 121] width 15 height 6
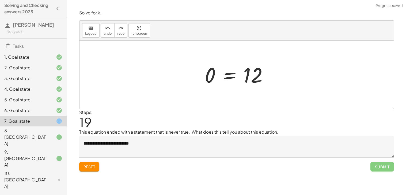
click at [148, 146] on textarea "**********" at bounding box center [236, 146] width 314 height 21
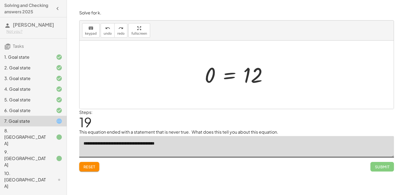
click at [227, 80] on div at bounding box center [238, 75] width 72 height 26
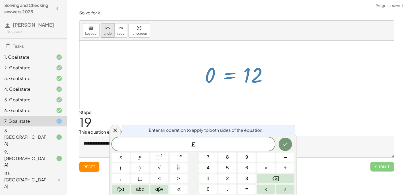
click at [108, 31] on button "undo undo" at bounding box center [108, 30] width 14 height 14
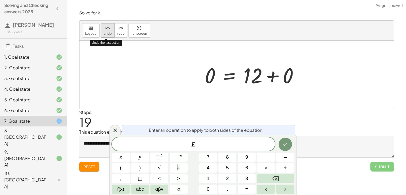
click at [108, 31] on button "undo undo" at bounding box center [108, 30] width 14 height 14
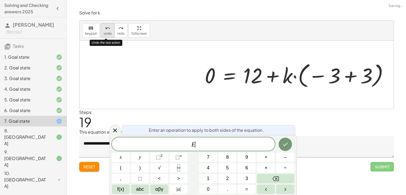
click at [108, 31] on button "undo undo" at bounding box center [108, 30] width 14 height 14
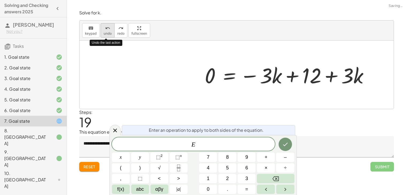
click at [108, 31] on button "undo undo" at bounding box center [108, 30] width 14 height 14
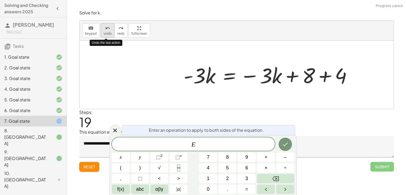
click at [108, 31] on button "undo undo" at bounding box center [108, 30] width 14 height 14
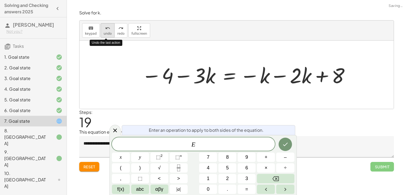
click at [108, 31] on button "undo undo" at bounding box center [108, 30] width 14 height 14
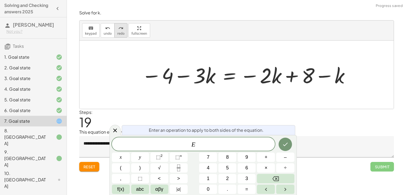
click at [119, 30] on icon "redo" at bounding box center [120, 28] width 5 height 6
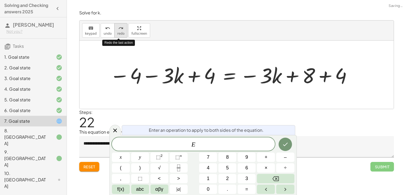
click at [119, 30] on icon "redo" at bounding box center [120, 28] width 5 height 6
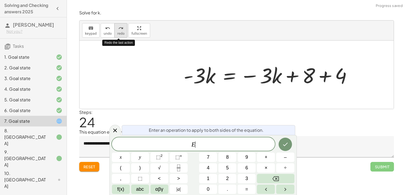
click at [119, 30] on icon "redo" at bounding box center [120, 28] width 5 height 6
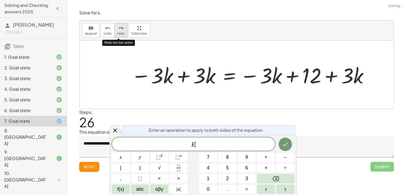
click at [119, 30] on icon "redo" at bounding box center [120, 28] width 5 height 6
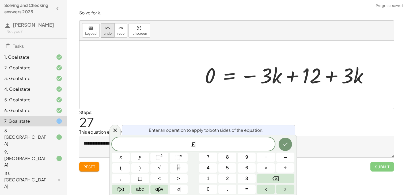
click at [106, 30] on icon "undo" at bounding box center [107, 28] width 5 height 6
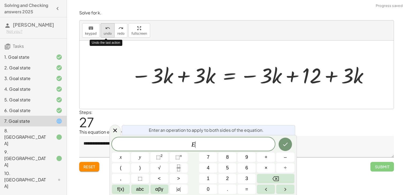
click at [106, 30] on icon "undo" at bounding box center [107, 28] width 5 height 6
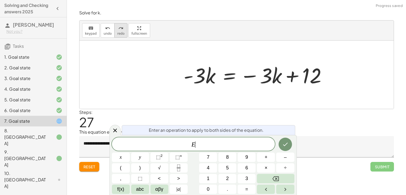
click at [122, 30] on div "redo" at bounding box center [120, 28] width 7 height 6
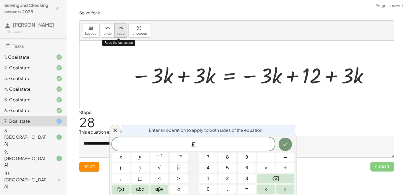
click at [118, 29] on icon "redo" at bounding box center [120, 28] width 5 height 6
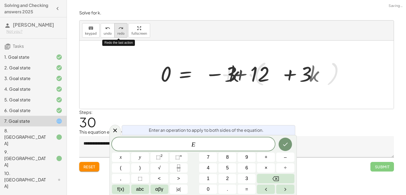
click at [118, 29] on icon "redo" at bounding box center [120, 28] width 5 height 6
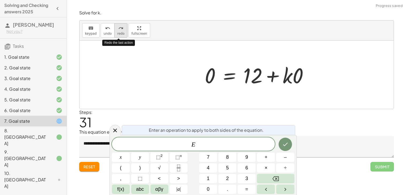
click at [118, 31] on icon "redo" at bounding box center [120, 28] width 5 height 6
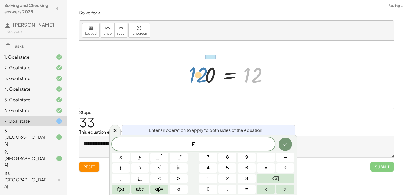
drag, startPoint x: 251, startPoint y: 68, endPoint x: 196, endPoint y: 68, distance: 55.1
click at [196, 68] on div "− 2 − · 3 · k − 2 = − · 2 · k + 8 − k − 2 − 2 − · 3 · k = − · 2 · k + 8 − k − 4…" at bounding box center [236, 75] width 314 height 68
click at [231, 78] on div at bounding box center [238, 75] width 72 height 26
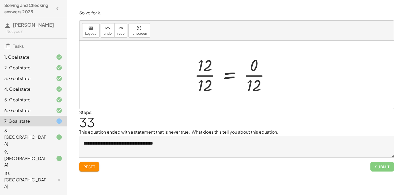
click at [206, 79] on div at bounding box center [238, 74] width 72 height 41
click at [245, 77] on div at bounding box center [238, 74] width 72 height 41
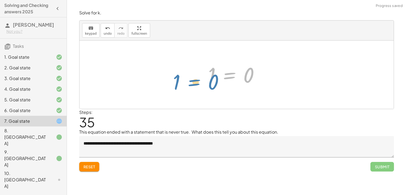
drag, startPoint x: 231, startPoint y: 78, endPoint x: 195, endPoint y: 85, distance: 36.7
drag, startPoint x: 249, startPoint y: 77, endPoint x: 209, endPoint y: 75, distance: 39.9
click at [209, 75] on div at bounding box center [238, 75] width 72 height 26
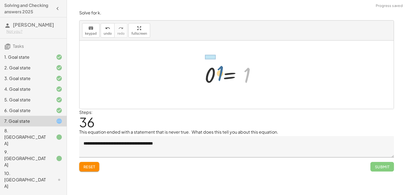
drag, startPoint x: 245, startPoint y: 78, endPoint x: 207, endPoint y: 76, distance: 38.0
click at [207, 76] on div at bounding box center [238, 75] width 72 height 26
click at [229, 78] on div at bounding box center [238, 75] width 72 height 26
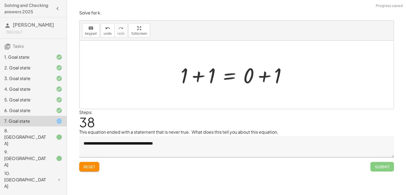
click at [265, 77] on div at bounding box center [238, 75] width 72 height 28
click at [197, 76] on div "− 2 − · 3 · k − 2 = − · 2 · k + 8 − k − 2 − 2 − · 3 · k = − · 2 · k + 8 − k − 4…" at bounding box center [236, 74] width 79 height 29
click at [204, 76] on div at bounding box center [238, 75] width 72 height 28
click at [233, 81] on div at bounding box center [238, 75] width 72 height 26
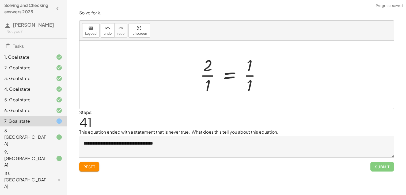
click at [206, 74] on div at bounding box center [238, 74] width 72 height 41
click at [247, 76] on div at bounding box center [238, 74] width 72 height 41
click at [234, 77] on div at bounding box center [238, 75] width 72 height 26
click at [209, 76] on div at bounding box center [238, 74] width 72 height 41
click at [246, 76] on div at bounding box center [238, 74] width 72 height 41
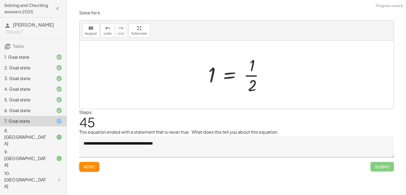
click at [257, 74] on div at bounding box center [238, 74] width 72 height 41
click at [251, 76] on div at bounding box center [238, 74] width 72 height 41
click at [103, 26] on div "undo" at bounding box center [107, 28] width 8 height 6
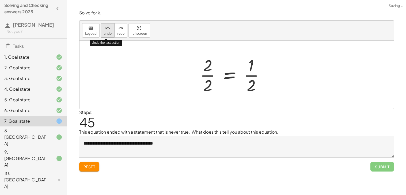
click at [103, 26] on div "undo" at bounding box center [107, 28] width 8 height 6
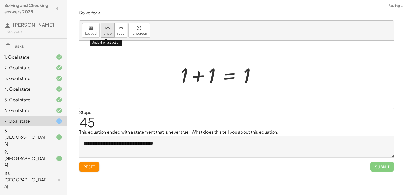
click at [103, 26] on div "undo" at bounding box center [107, 28] width 8 height 6
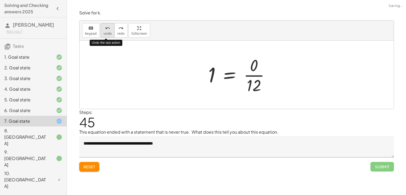
click at [103, 26] on div "undo" at bounding box center [107, 28] width 8 height 6
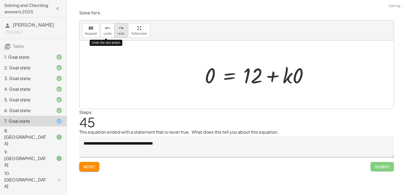
click at [118, 28] on icon "redo" at bounding box center [120, 28] width 5 height 6
click at [264, 69] on div at bounding box center [238, 75] width 72 height 28
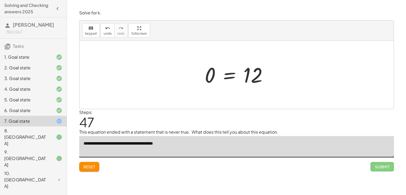
drag, startPoint x: 171, startPoint y: 148, endPoint x: 62, endPoint y: 147, distance: 108.8
click at [62, 147] on main "Solving and Checking answers 2025 [PERSON_NAME] Not you? Tasks 1. Goal state 2.…" at bounding box center [203, 97] width 406 height 195
type textarea "*"
click at [164, 177] on div "Solve for x. keyboard keypad undo undo redo redo fullscreen + 6 − ( + · 3 · x +…" at bounding box center [236, 97] width 339 height 195
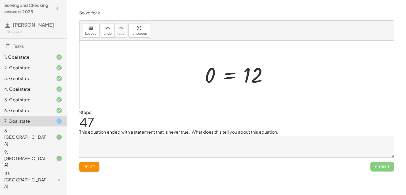
click at [228, 79] on div at bounding box center [238, 75] width 72 height 26
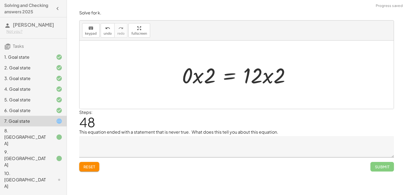
click at [201, 79] on div "− 2 − · 3 · k − 2 = − · 2 · k + 8 − k − 2 − 2 − · 3 · k = − · 2 · k + 8 − k − 4…" at bounding box center [236, 74] width 79 height 29
click at [200, 79] on div "− 2 − · 3 · k − 2 = − · 2 · k + 8 − k − 2 − 2 − · 3 · k = − · 2 · k + 8 − k − 4…" at bounding box center [236, 74] width 79 height 29
click at [270, 81] on div at bounding box center [238, 75] width 72 height 28
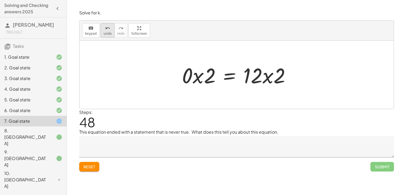
click at [107, 33] on span "undo" at bounding box center [107, 34] width 8 height 4
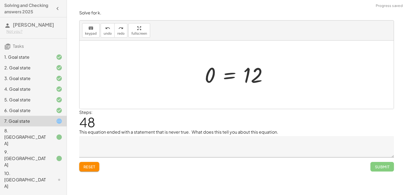
click at [228, 79] on div at bounding box center [238, 75] width 27 height 26
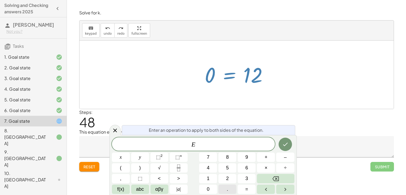
click at [228, 189] on button "." at bounding box center [227, 189] width 18 height 9
click at [277, 178] on icon "Backspace" at bounding box center [275, 179] width 6 height 6
click at [124, 170] on button "(" at bounding box center [121, 168] width 18 height 9
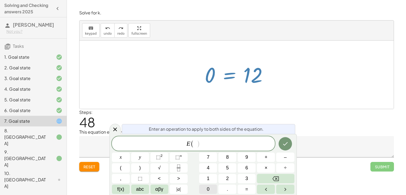
click at [207, 190] on span "0" at bounding box center [208, 189] width 3 height 7
click at [137, 168] on button ")" at bounding box center [140, 168] width 18 height 9
click at [282, 143] on icon "Done" at bounding box center [285, 144] width 6 height 6
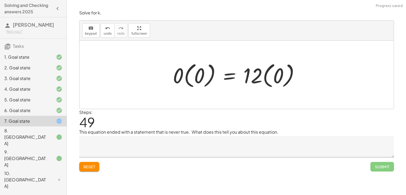
click at [198, 76] on div "− 2 − · 3 · k − 2 = − · 2 · k + 8 − k − 2 − 2 − · 3 · k = − · 2 · k + 8 − k − 4…" at bounding box center [236, 74] width 79 height 29
click at [190, 78] on div at bounding box center [236, 75] width 314 height 68
drag, startPoint x: 177, startPoint y: 74, endPoint x: 199, endPoint y: 76, distance: 21.8
click at [199, 76] on div "− 2 − · 3 · k − 2 = − · 2 · k + 8 − k − 2 − 2 − · 3 · k = − · 2 · k + 8 − k − 4…" at bounding box center [236, 75] width 314 height 68
click at [199, 76] on div "− 2 − · 3 · k − 2 = − · 2 · k + 8 − k − 2 − 2 − · 3 · k = − · 2 · k + 8 − k − 4…" at bounding box center [236, 74] width 79 height 29
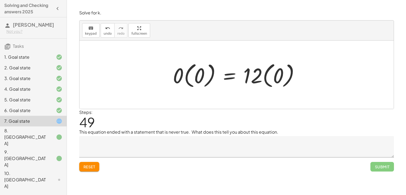
click at [258, 76] on div at bounding box center [238, 75] width 72 height 30
click at [265, 78] on div at bounding box center [238, 75] width 72 height 30
click at [263, 78] on div at bounding box center [238, 75] width 72 height 30
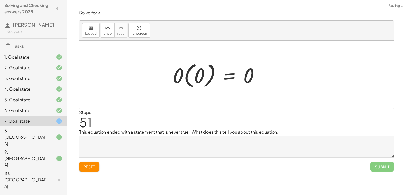
click at [186, 76] on div at bounding box center [236, 75] width 314 height 68
click at [182, 76] on div at bounding box center [236, 75] width 314 height 68
click at [188, 77] on div at bounding box center [236, 75] width 314 height 68
click at [195, 78] on div at bounding box center [236, 75] width 314 height 68
click at [183, 74] on div at bounding box center [236, 75] width 314 height 68
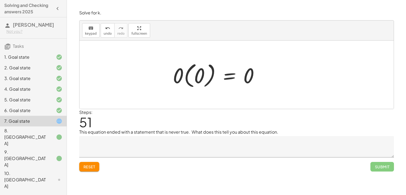
click at [179, 75] on div at bounding box center [236, 75] width 314 height 68
click at [198, 75] on div "− 2 − · 3 · k − 2 = − · 2 · k + 8 − k − 2 − 2 − · 3 · k = − · 2 · k + 8 − k − 4…" at bounding box center [236, 74] width 79 height 29
click at [221, 79] on div at bounding box center [238, 75] width 72 height 30
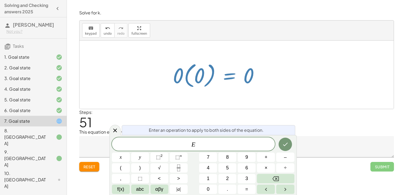
click at [198, 77] on div "− 2 − · 3 · k − 2 = − · 2 · k + 8 − k − 2 − 2 − · 3 · k = − · 2 · k + 8 − k − 4…" at bounding box center [236, 74] width 79 height 29
click at [122, 131] on div "Enter an operation to apply to both sides of the equation." at bounding box center [208, 130] width 173 height 10
click at [116, 129] on icon at bounding box center [115, 131] width 4 height 4
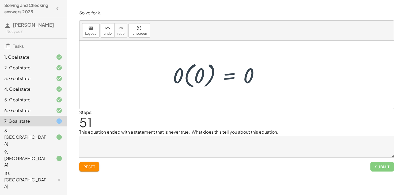
click at [205, 81] on div at bounding box center [238, 75] width 72 height 30
click at [205, 81] on div at bounding box center [238, 75] width 72 height 28
click at [204, 79] on div at bounding box center [238, 75] width 72 height 28
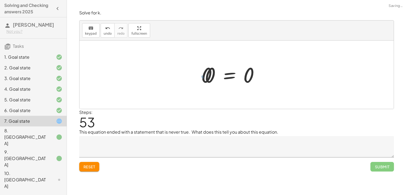
click at [203, 78] on div at bounding box center [238, 75] width 72 height 26
click at [234, 79] on div at bounding box center [238, 75] width 72 height 26
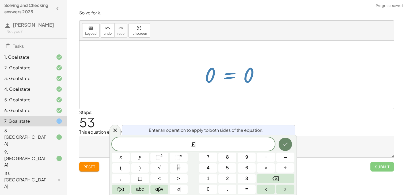
click at [286, 141] on button "Done" at bounding box center [284, 144] width 13 height 13
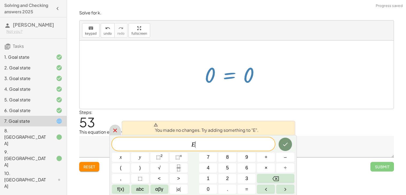
click at [119, 130] on div at bounding box center [114, 130] width 11 height 10
